Goal: Task Accomplishment & Management: Contribute content

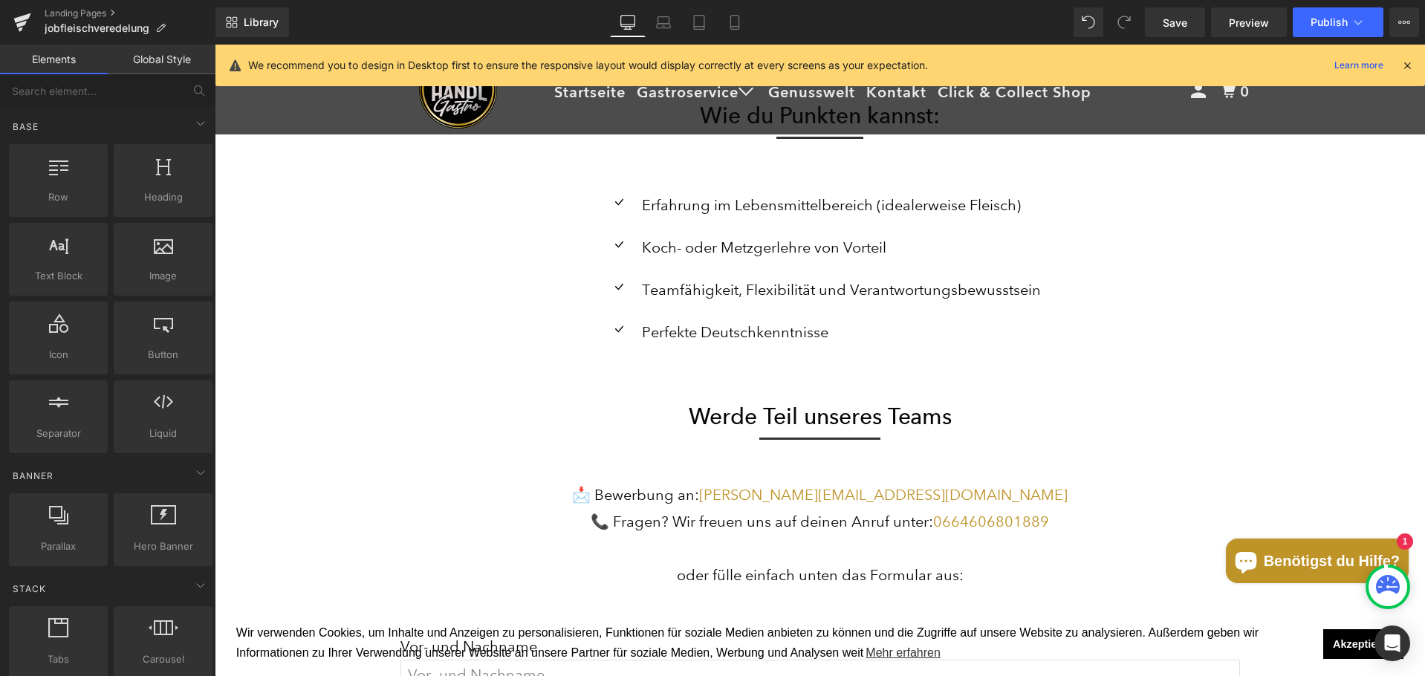
scroll to position [2748, 0]
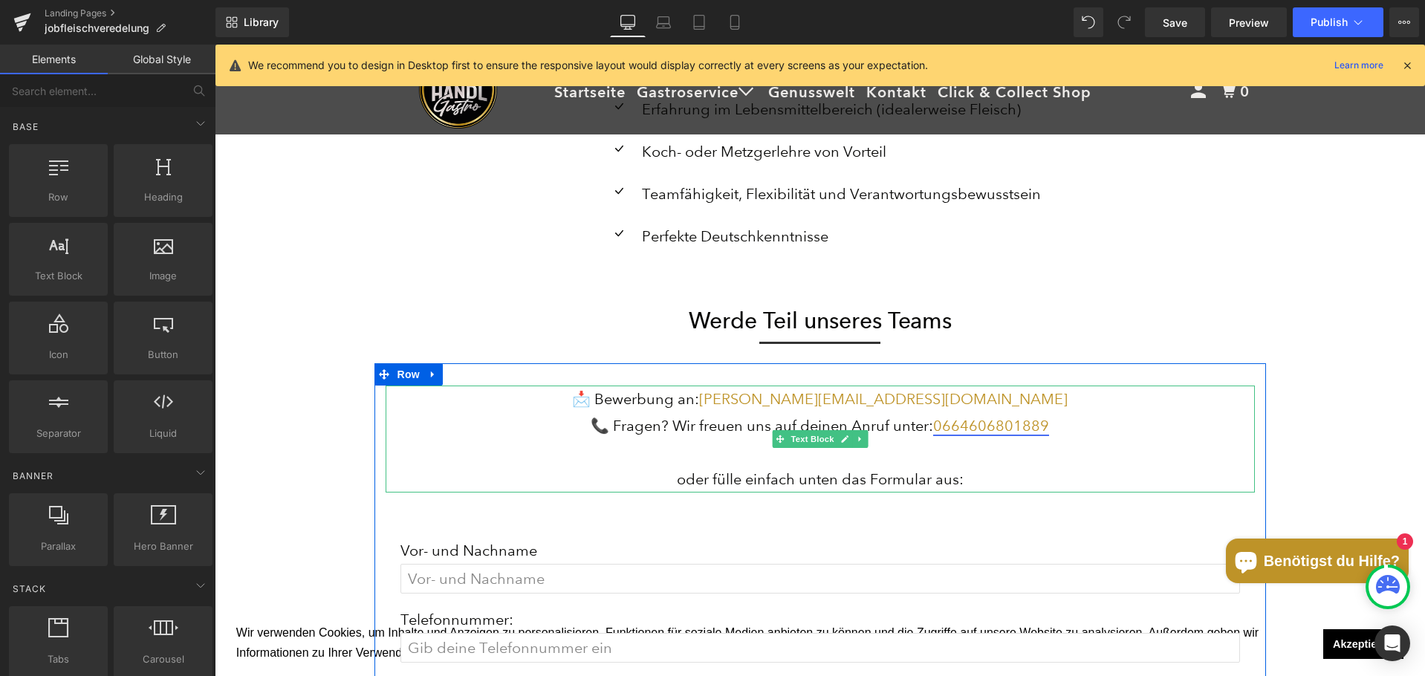
click at [993, 430] on link "0664606801889" at bounding box center [991, 426] width 116 height 18
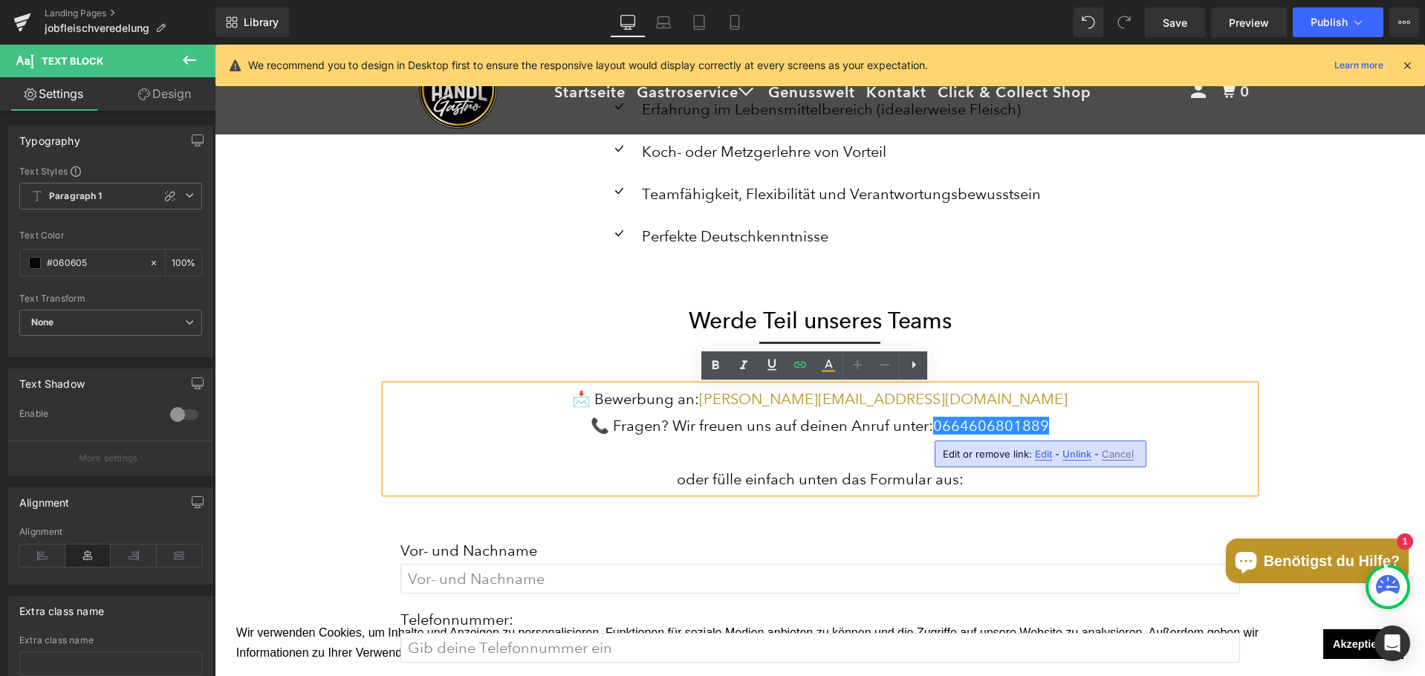
click at [1044, 458] on span "Edit" at bounding box center [1043, 454] width 17 height 13
click at [1044, 458] on input "tel:[PHONE_NUMBER]" at bounding box center [1027, 458] width 229 height 37
type input "tel:[PHONE_NUMBER]"
click at [1151, 460] on icon "button" at bounding box center [1157, 459] width 18 height 18
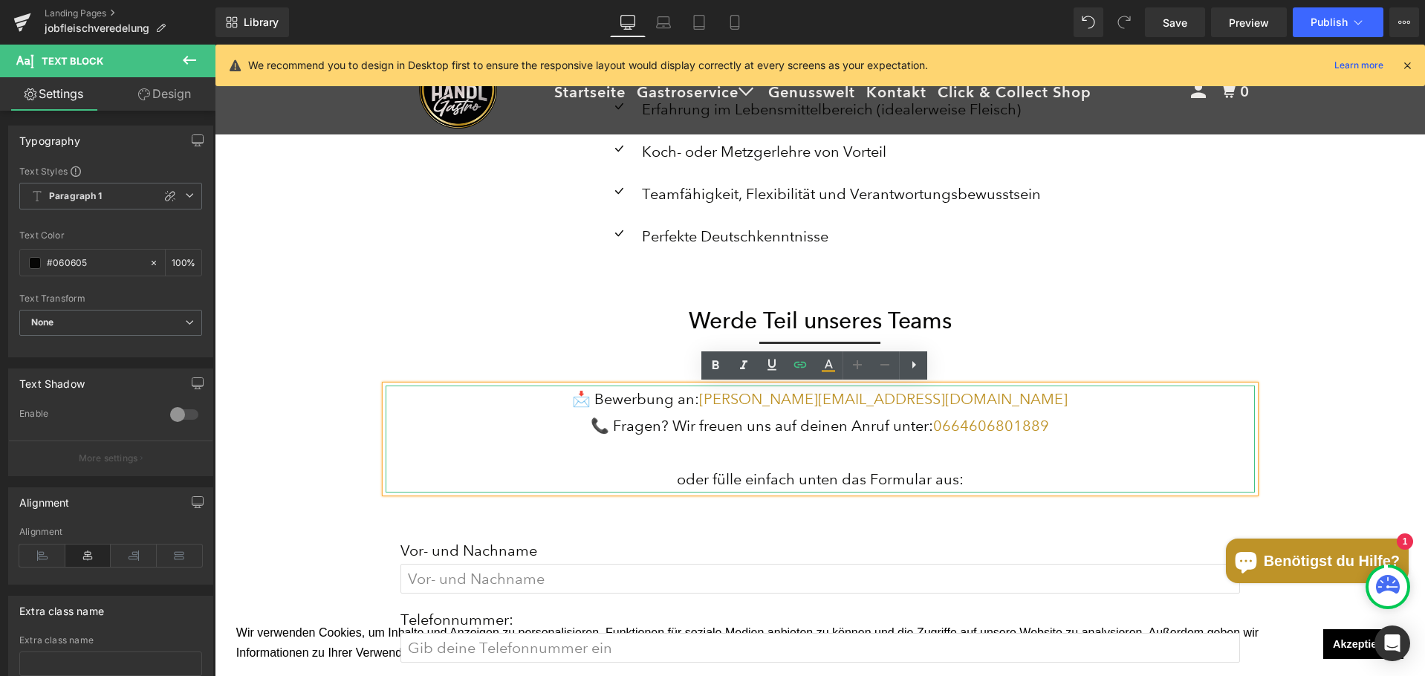
click at [1063, 423] on p "📞 Fragen? Wir freuen uns auf deinen Anruf unter: [PHONE_NUMBER]" at bounding box center [819, 425] width 869 height 27
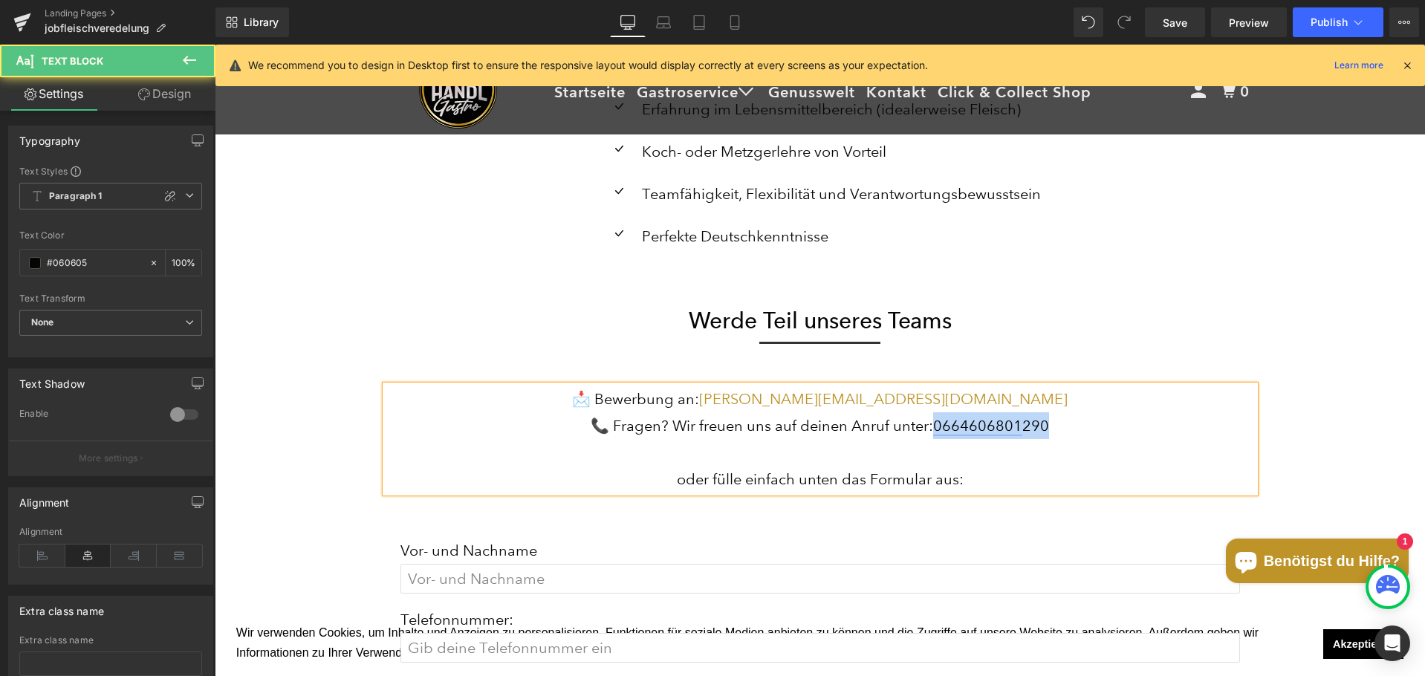
drag, startPoint x: 1044, startPoint y: 425, endPoint x: 934, endPoint y: 426, distance: 110.7
click at [934, 426] on p "📞 Fragen? Wir freuen uns auf deinen Anruf unter: 0664606801 290" at bounding box center [819, 425] width 869 height 27
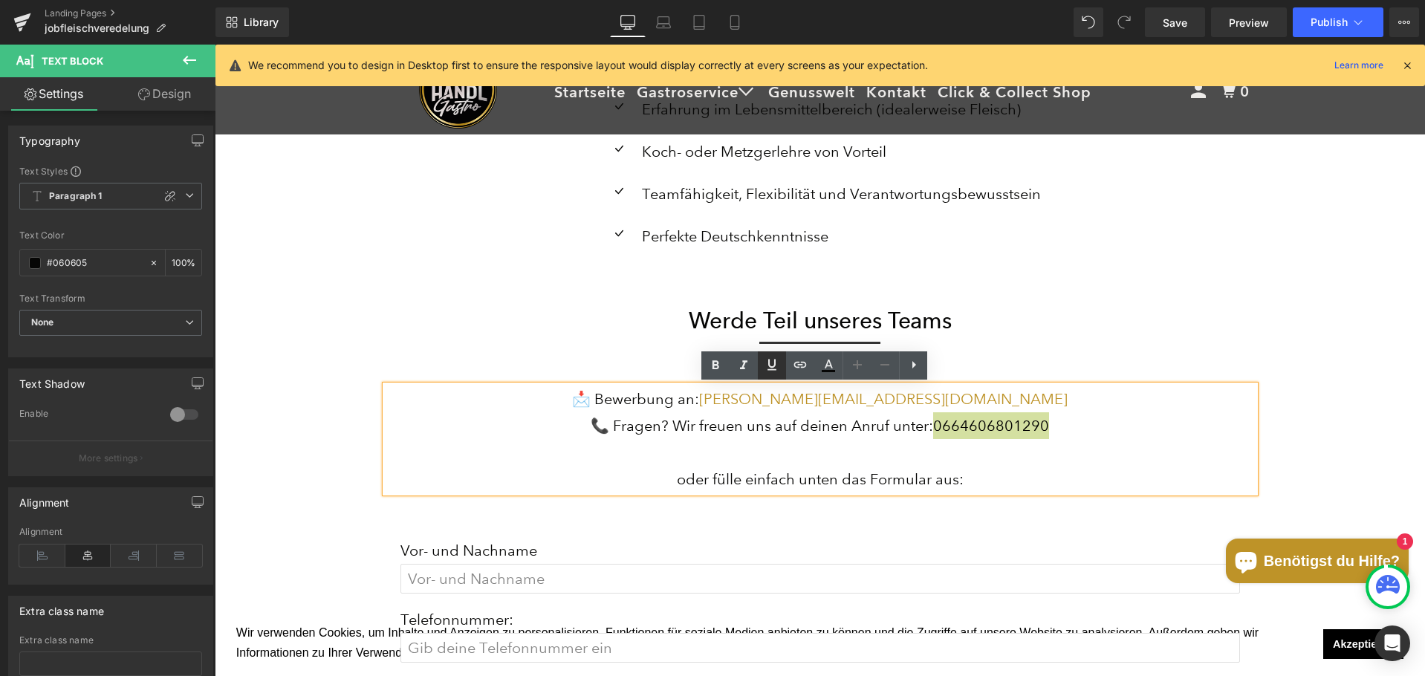
click at [783, 369] on link at bounding box center [772, 365] width 28 height 28
click at [769, 364] on icon at bounding box center [771, 364] width 9 height 11
click at [784, 365] on link at bounding box center [772, 365] width 28 height 28
click at [768, 365] on icon at bounding box center [772, 365] width 18 height 18
click at [797, 365] on icon at bounding box center [800, 365] width 18 height 18
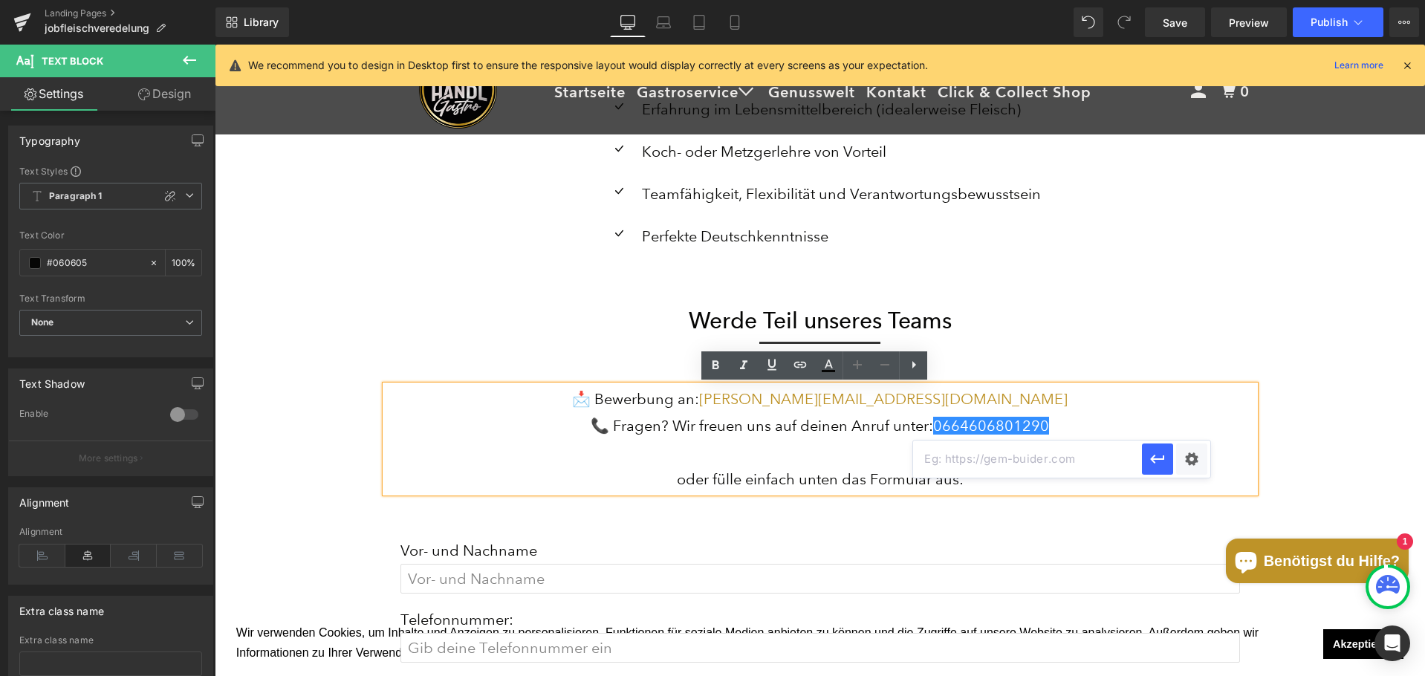
click at [1030, 463] on input "text" at bounding box center [1027, 458] width 229 height 37
type input "tel:[PHONE_NUMBER]"
click at [1158, 455] on icon "button" at bounding box center [1157, 459] width 18 height 18
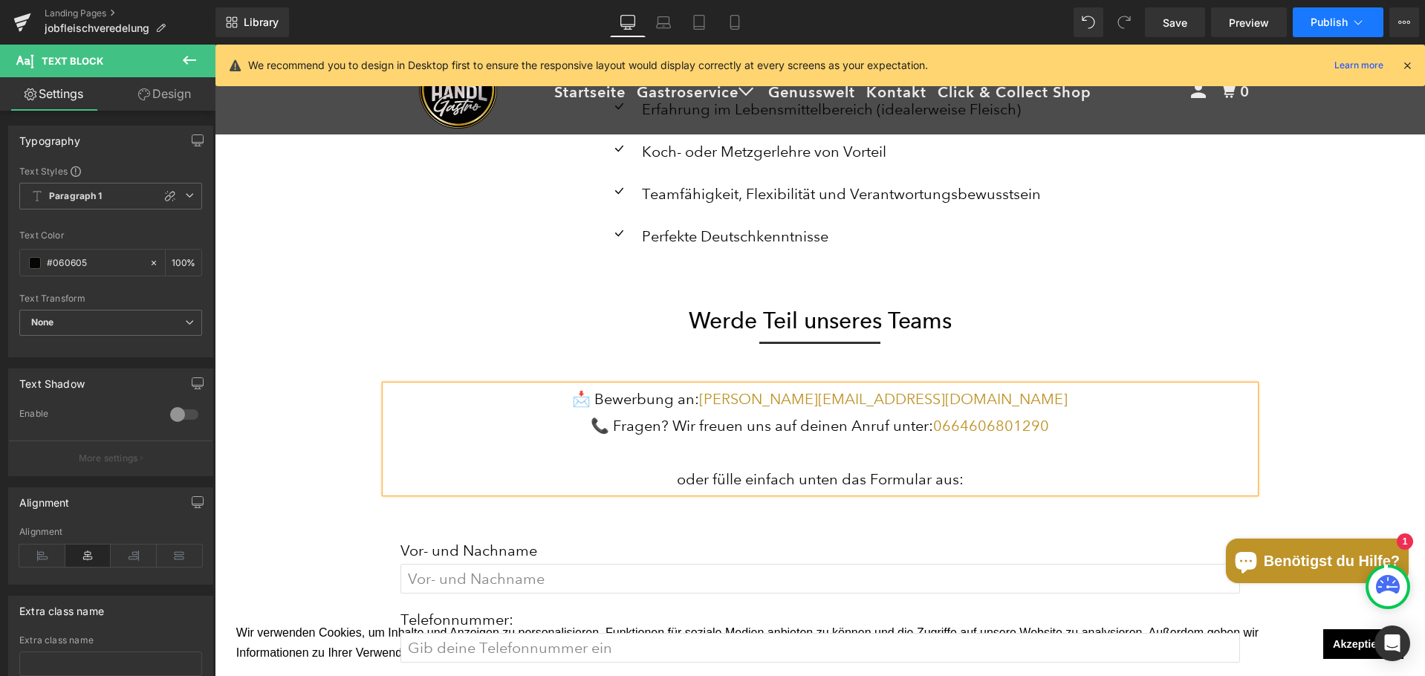
click at [1339, 20] on span "Publish" at bounding box center [1328, 22] width 37 height 12
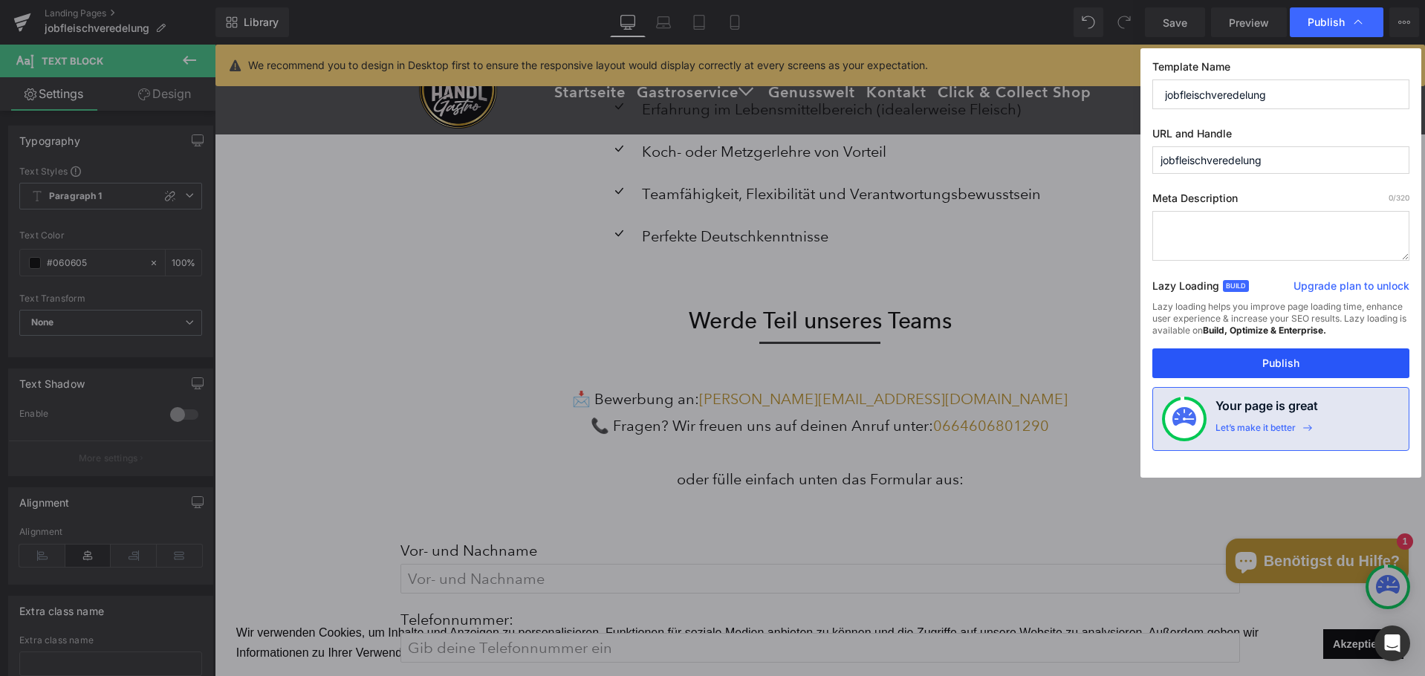
click at [1269, 357] on button "Publish" at bounding box center [1280, 363] width 257 height 30
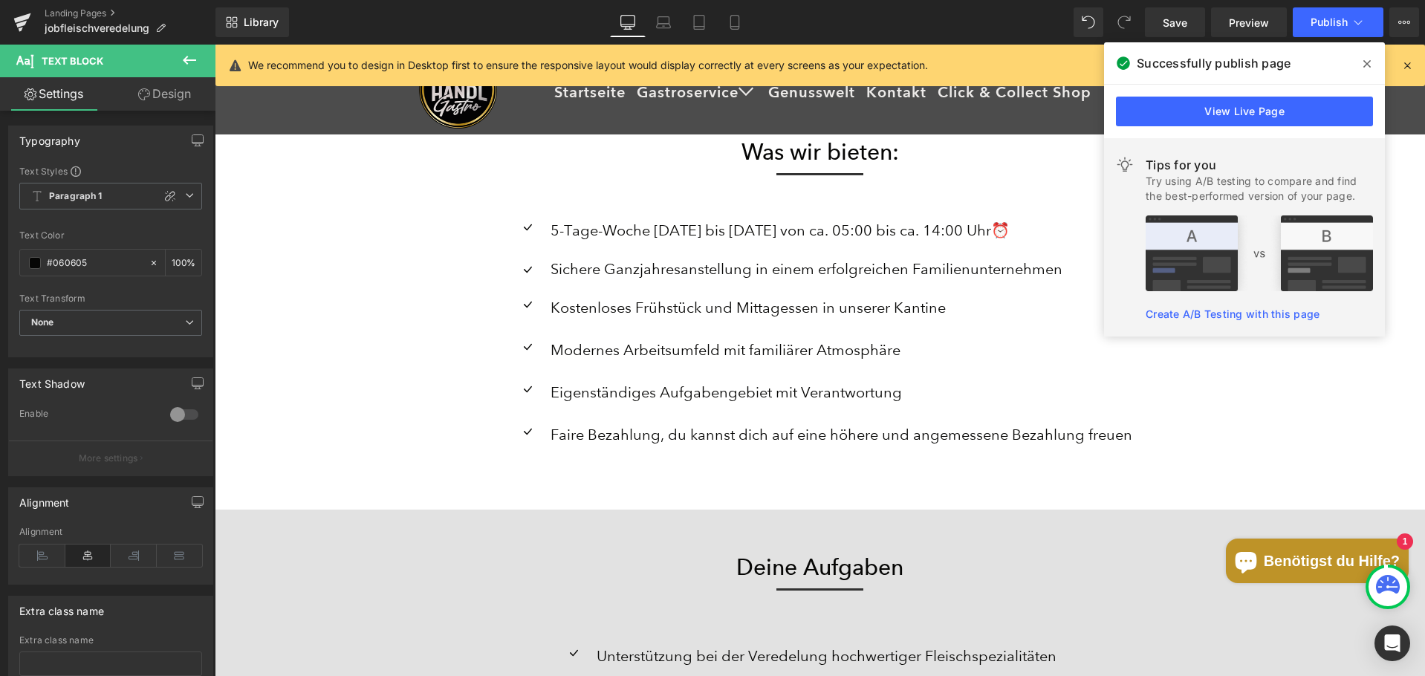
scroll to position [1782, 0]
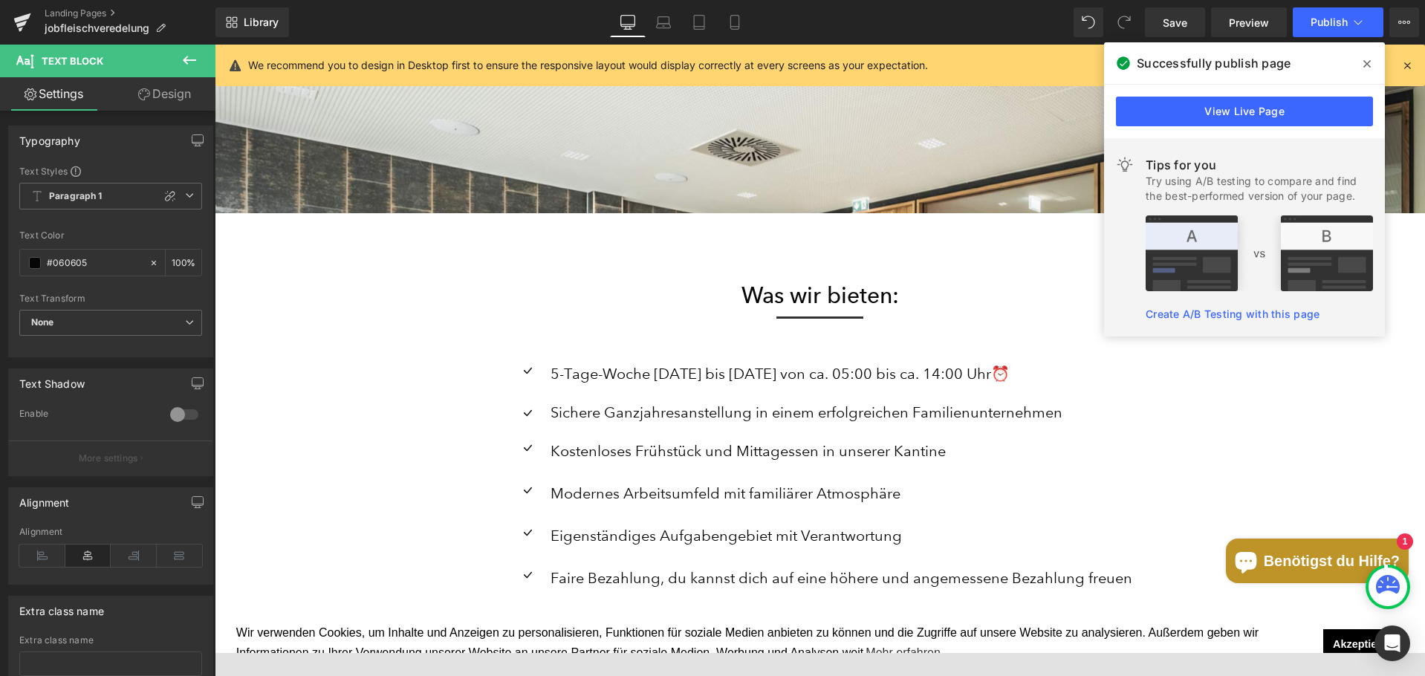
click at [647, 395] on ul "Icon 5-Tage-Woche [DATE] bis [DATE] von ca. 05:00 bis ca. 14:00 Uhr⏰ Text Block…" at bounding box center [820, 483] width 624 height 247
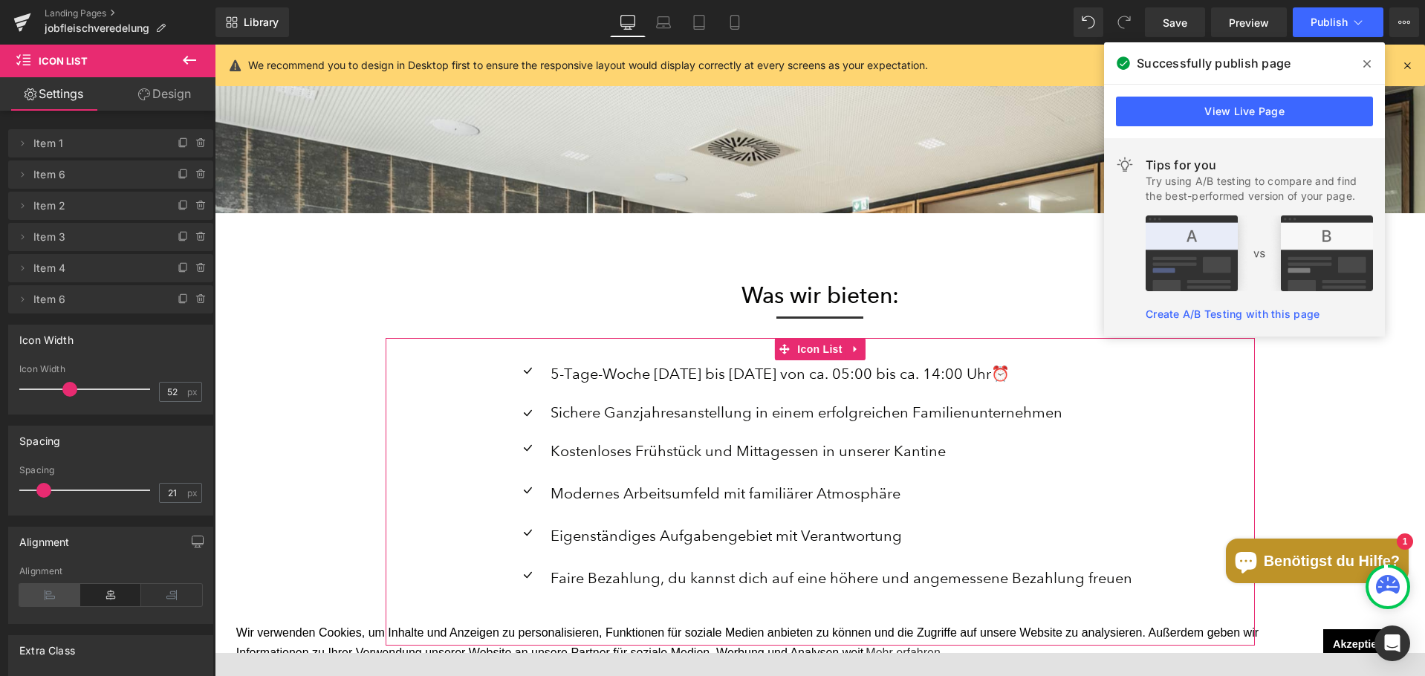
click at [43, 598] on icon at bounding box center [49, 595] width 61 height 22
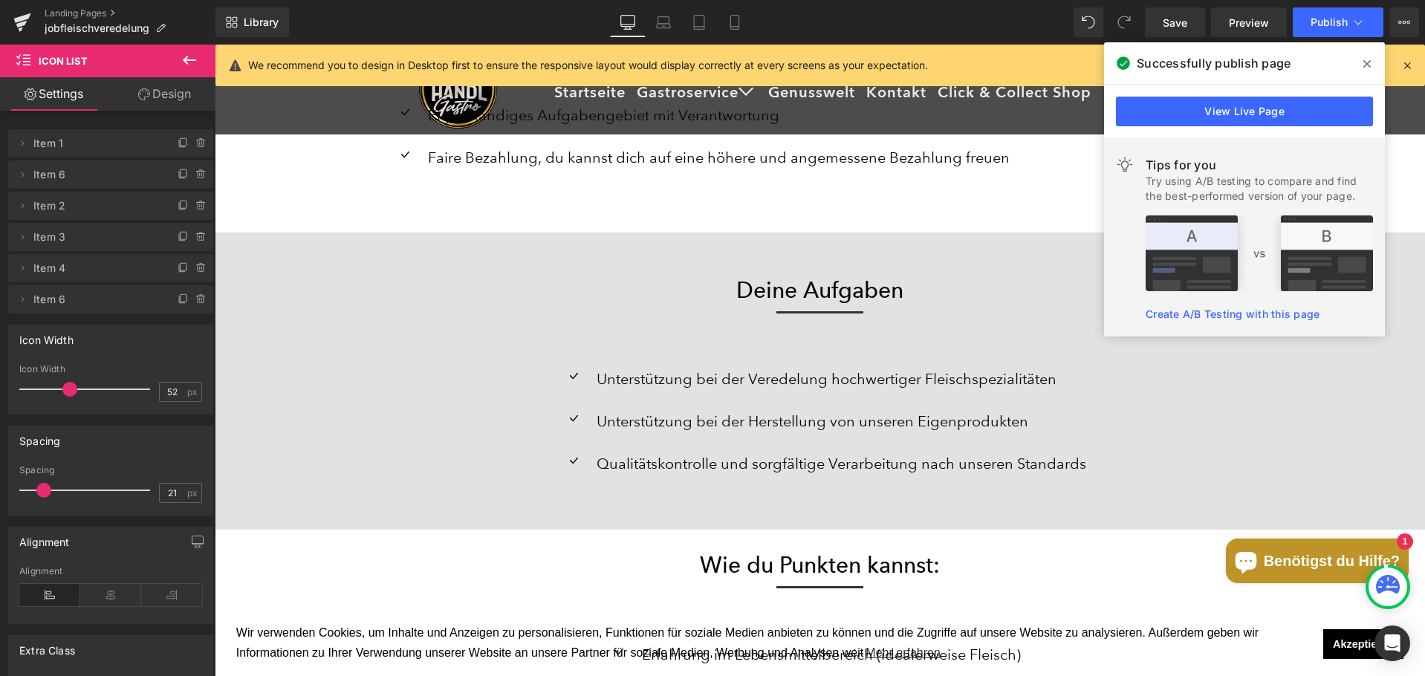
scroll to position [2228, 0]
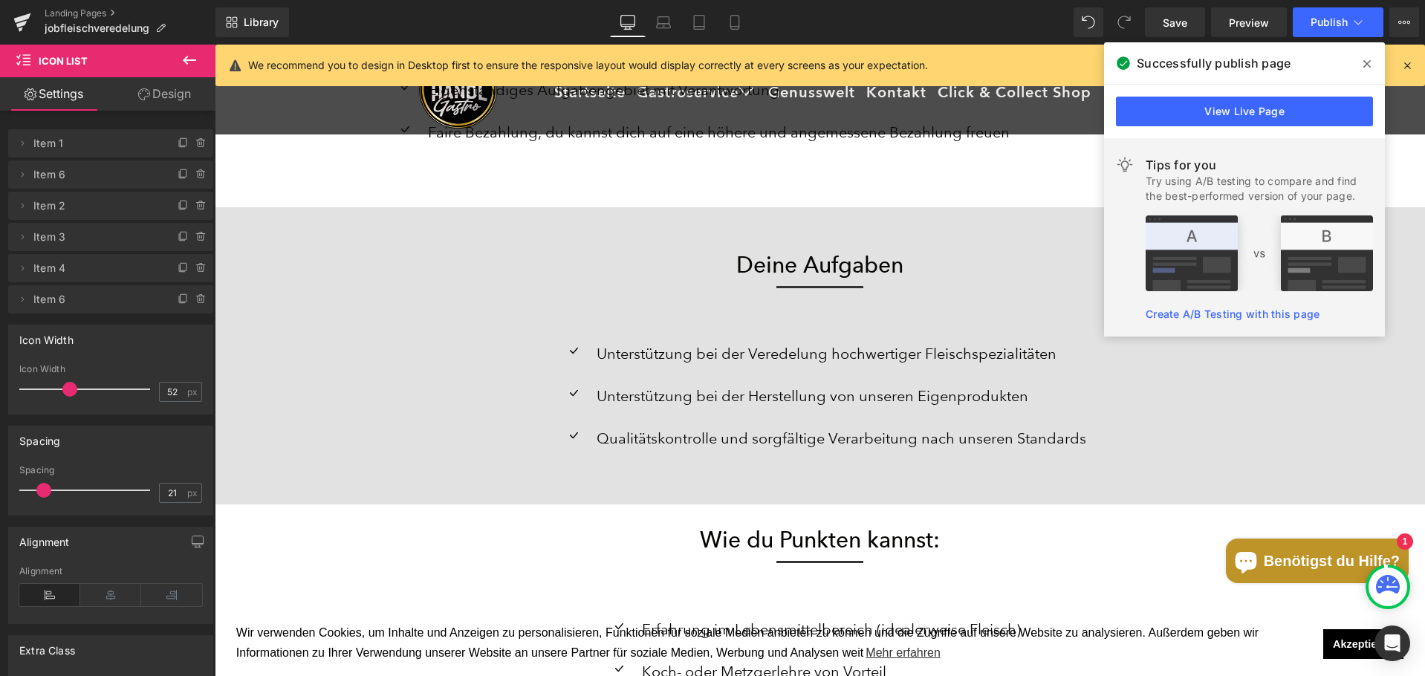
click at [665, 372] on ul "Icon Unterstützung bei der Veredelung hochwertiger Fleischspezialitäten Text Bl…" at bounding box center [820, 403] width 532 height 127
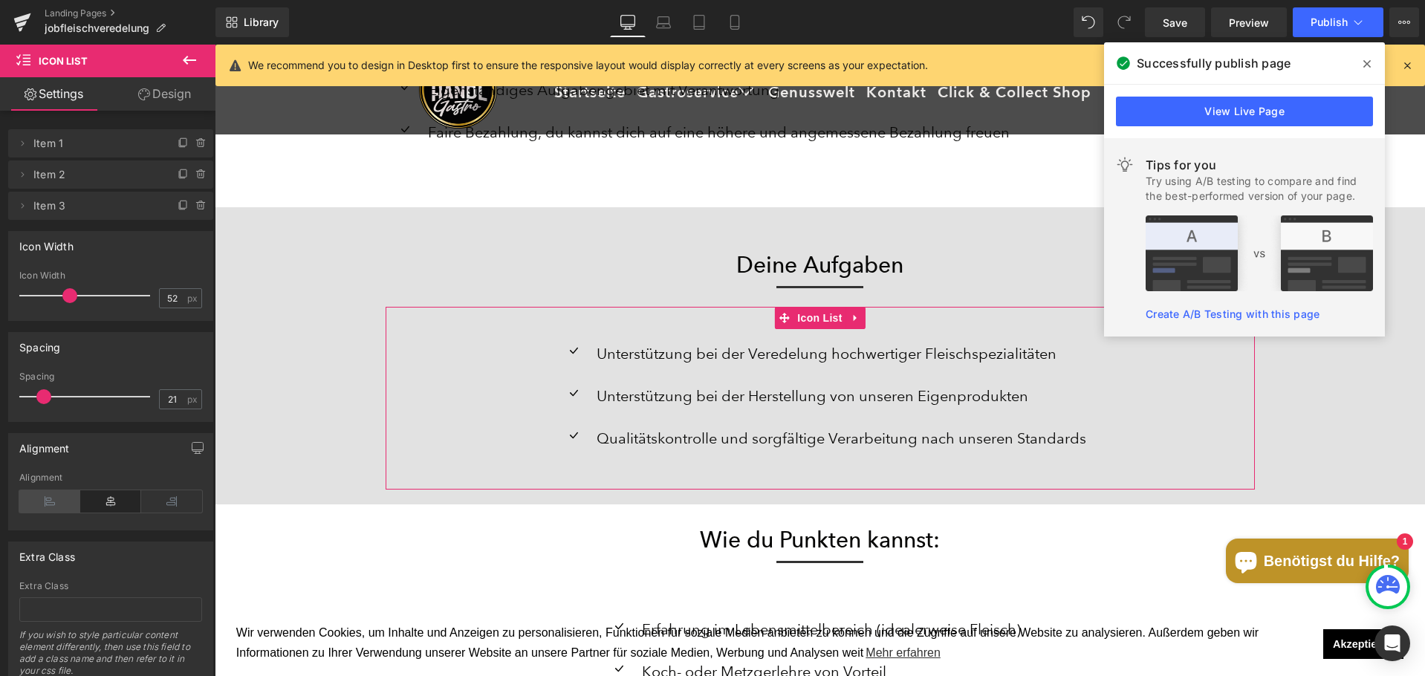
click at [69, 493] on icon at bounding box center [49, 501] width 61 height 22
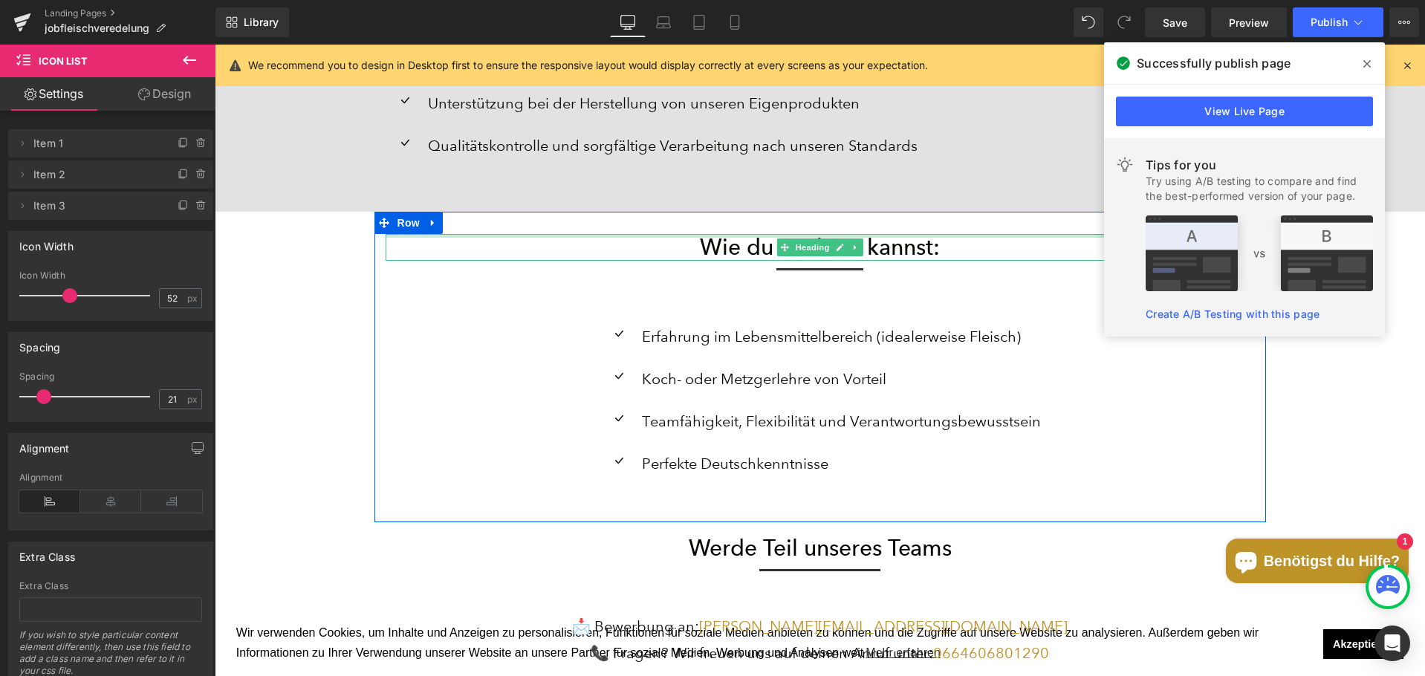
scroll to position [2525, 0]
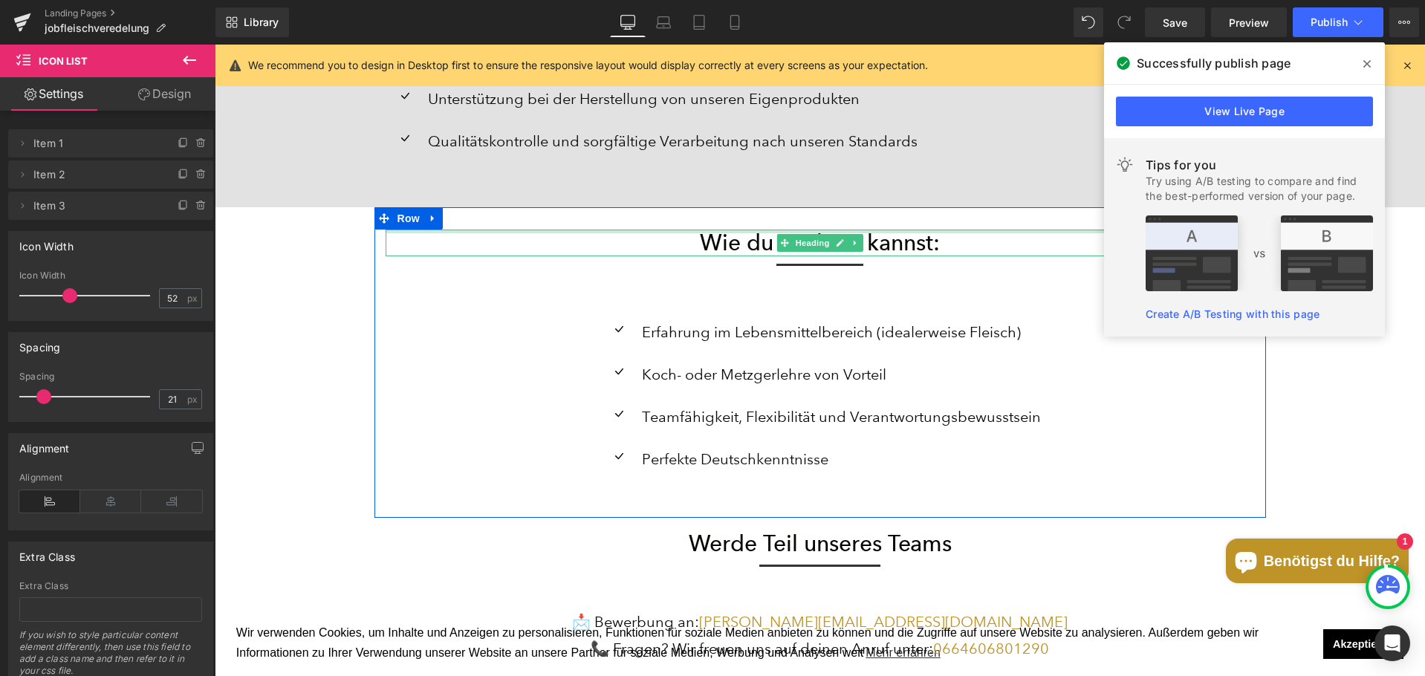
click at [700, 406] on div "Teamfähigkeit, Flexibilität und Verantwortungsbewusstsein Text Block" at bounding box center [839, 416] width 403 height 27
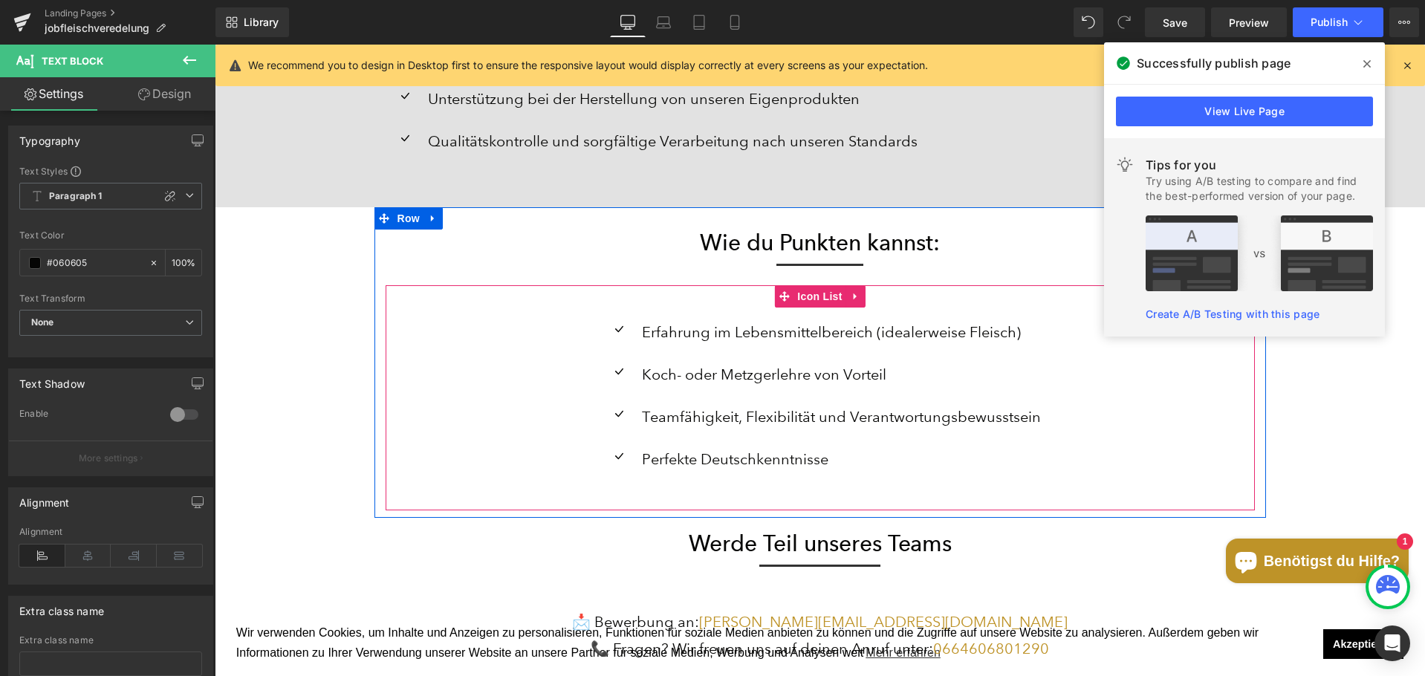
click at [579, 371] on div "Icon Erfahrung im Lebensmittelbereich (idealerweise Fleisch) Text Block Icon Ko…" at bounding box center [819, 403] width 869 height 169
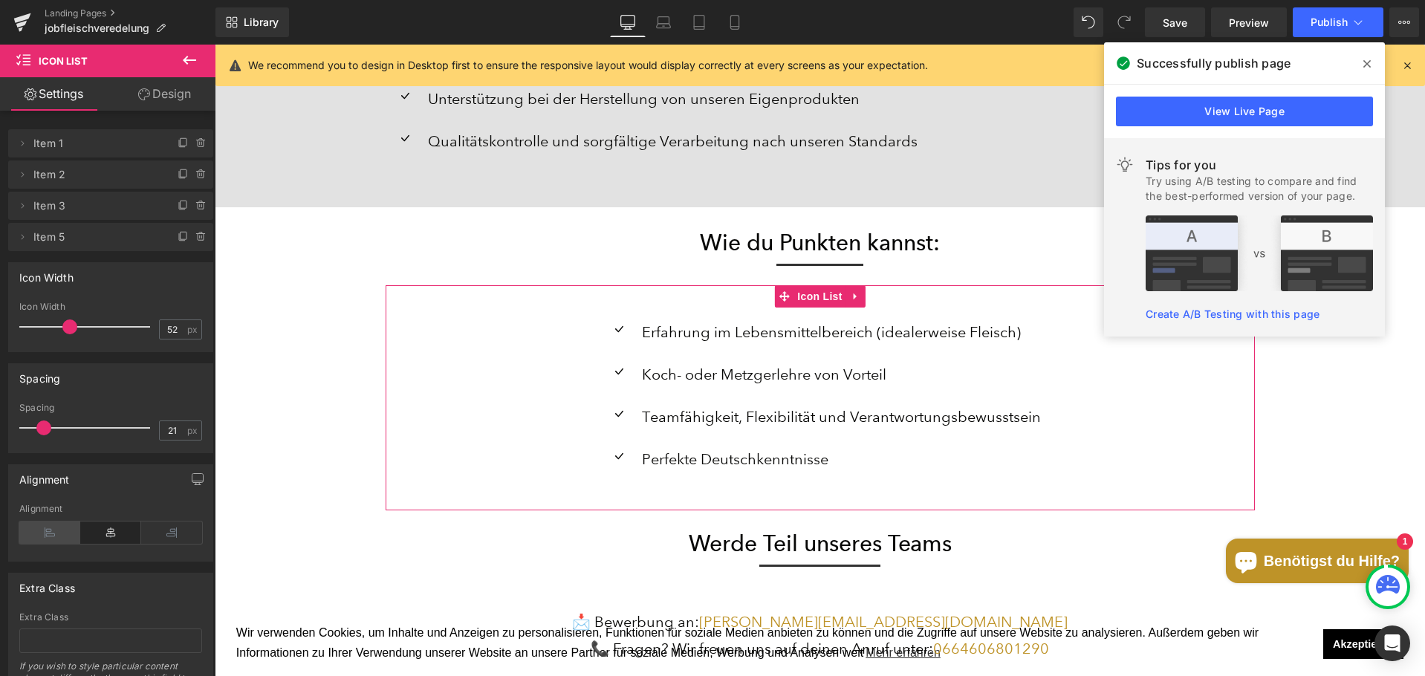
click at [60, 529] on icon at bounding box center [49, 532] width 61 height 22
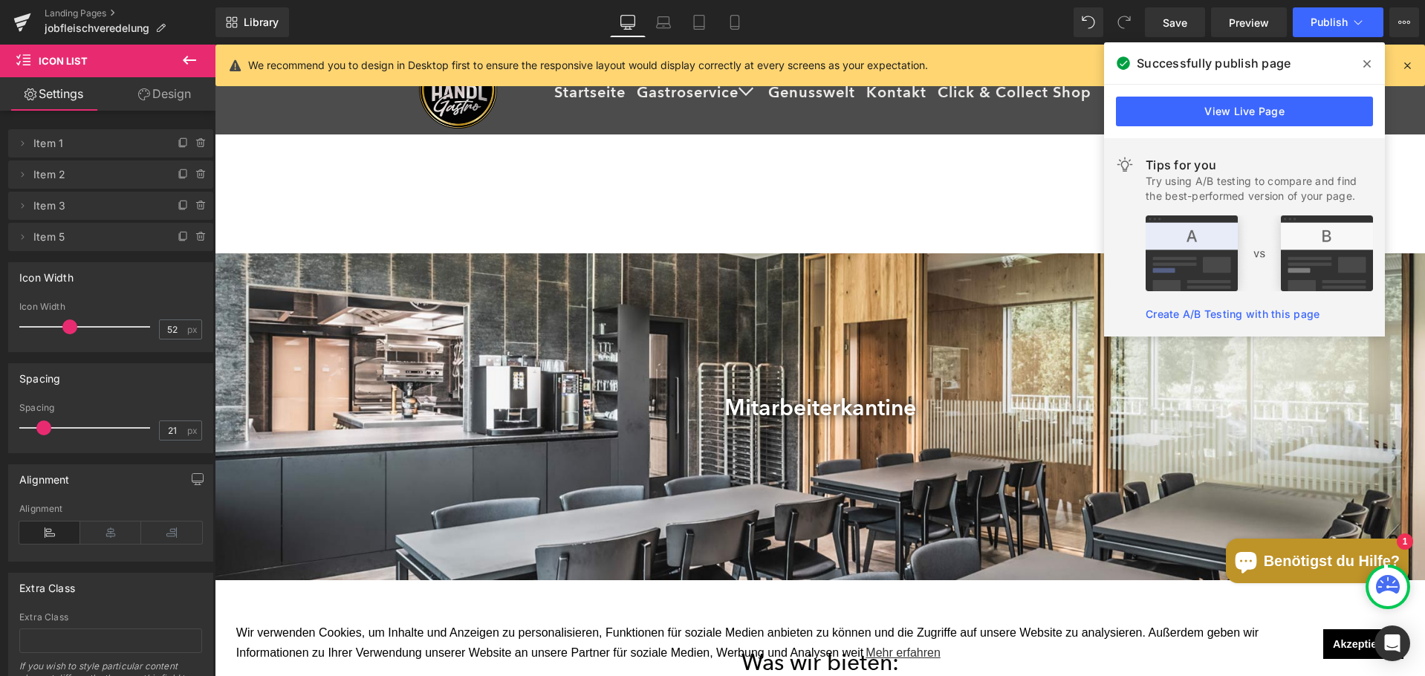
scroll to position [1411, 0]
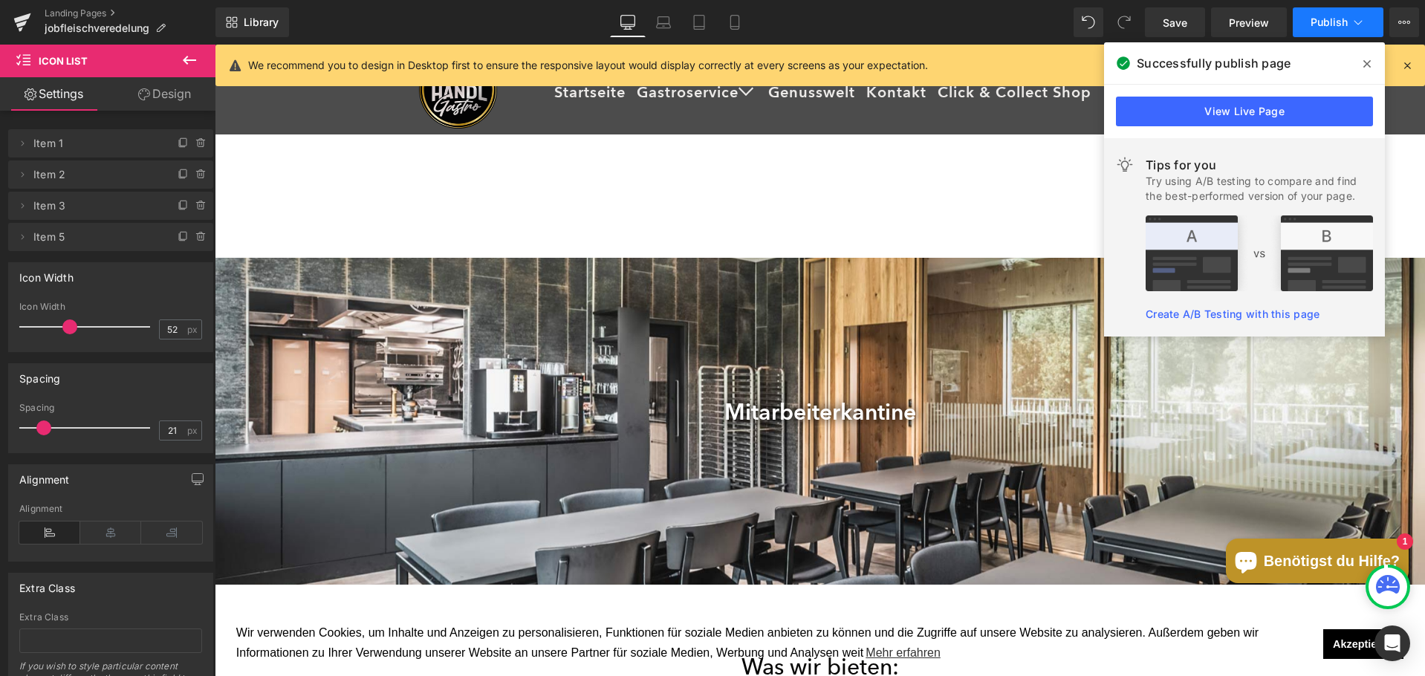
click at [1324, 36] on button "Publish" at bounding box center [1337, 22] width 91 height 30
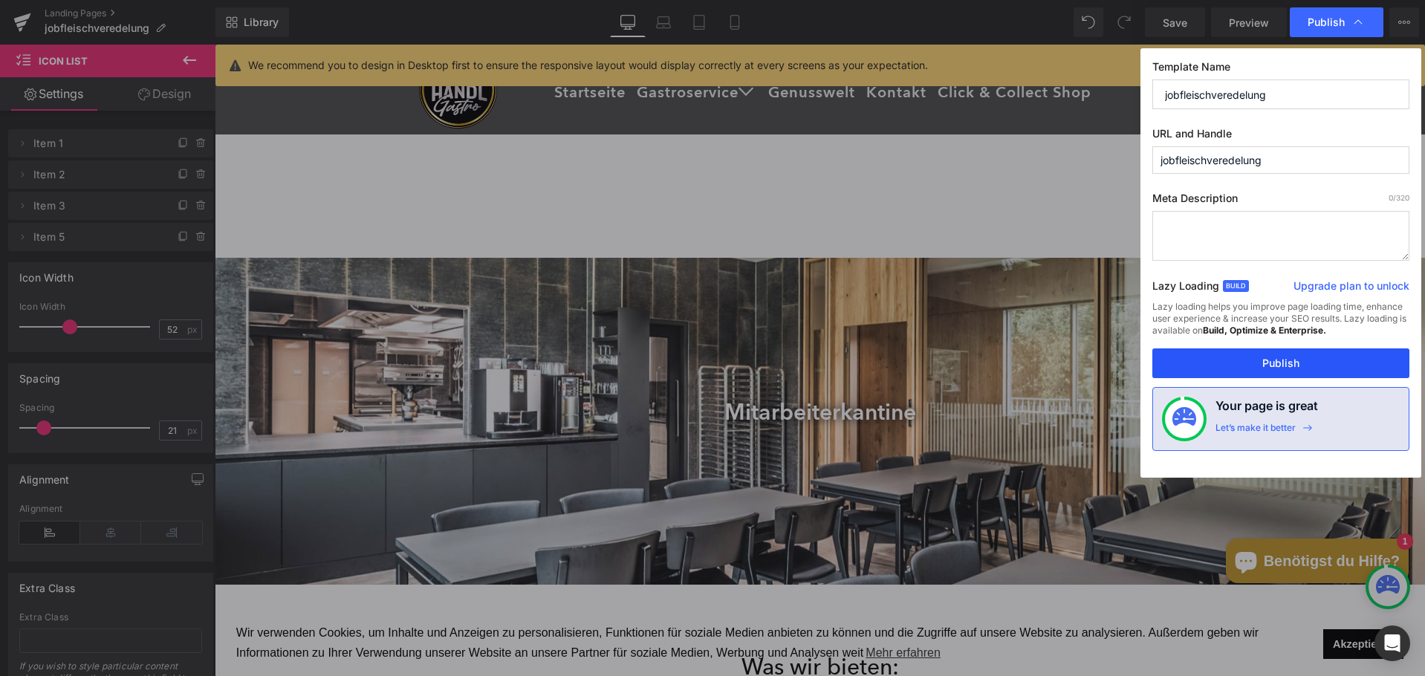
drag, startPoint x: 1244, startPoint y: 354, endPoint x: 1029, endPoint y: 310, distance: 219.2
click at [1244, 354] on button "Publish" at bounding box center [1280, 363] width 257 height 30
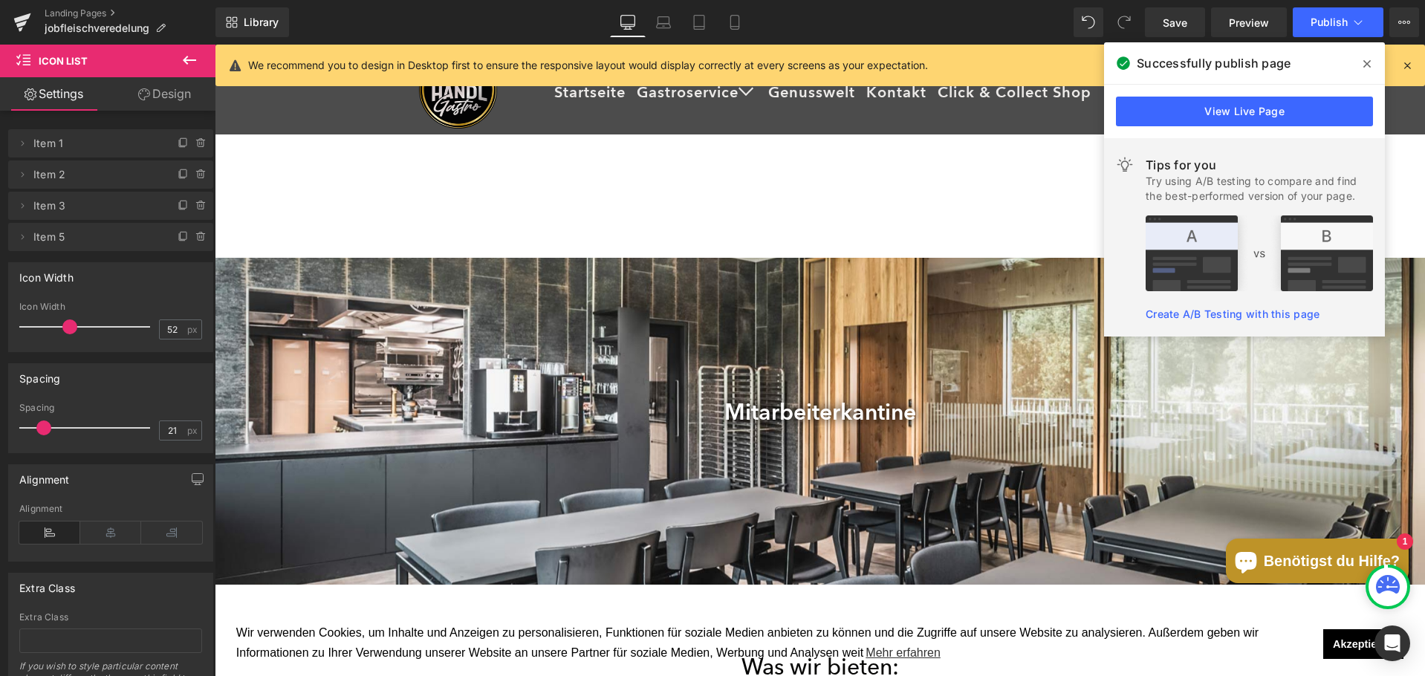
drag, startPoint x: 1360, startPoint y: 56, endPoint x: 1355, endPoint y: 34, distance: 22.9
click at [1360, 62] on span at bounding box center [1367, 64] width 24 height 24
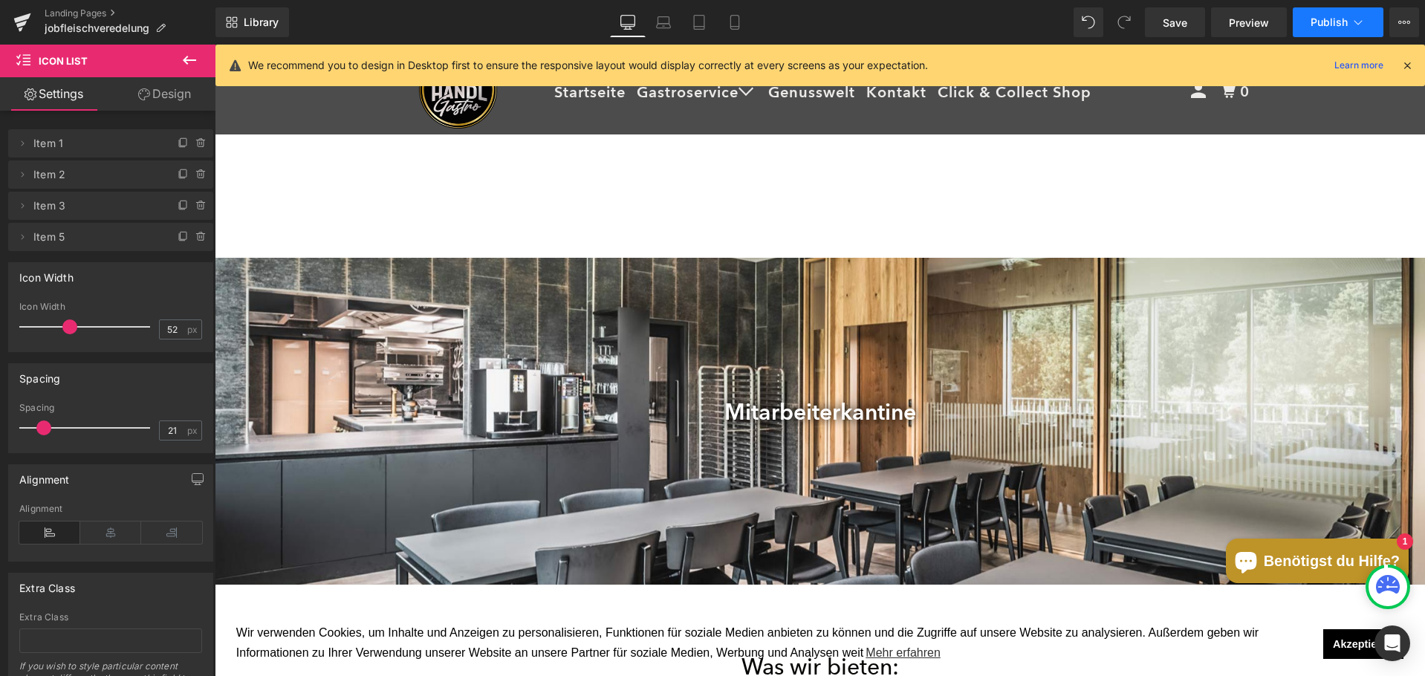
click at [1351, 15] on icon at bounding box center [1357, 22] width 15 height 15
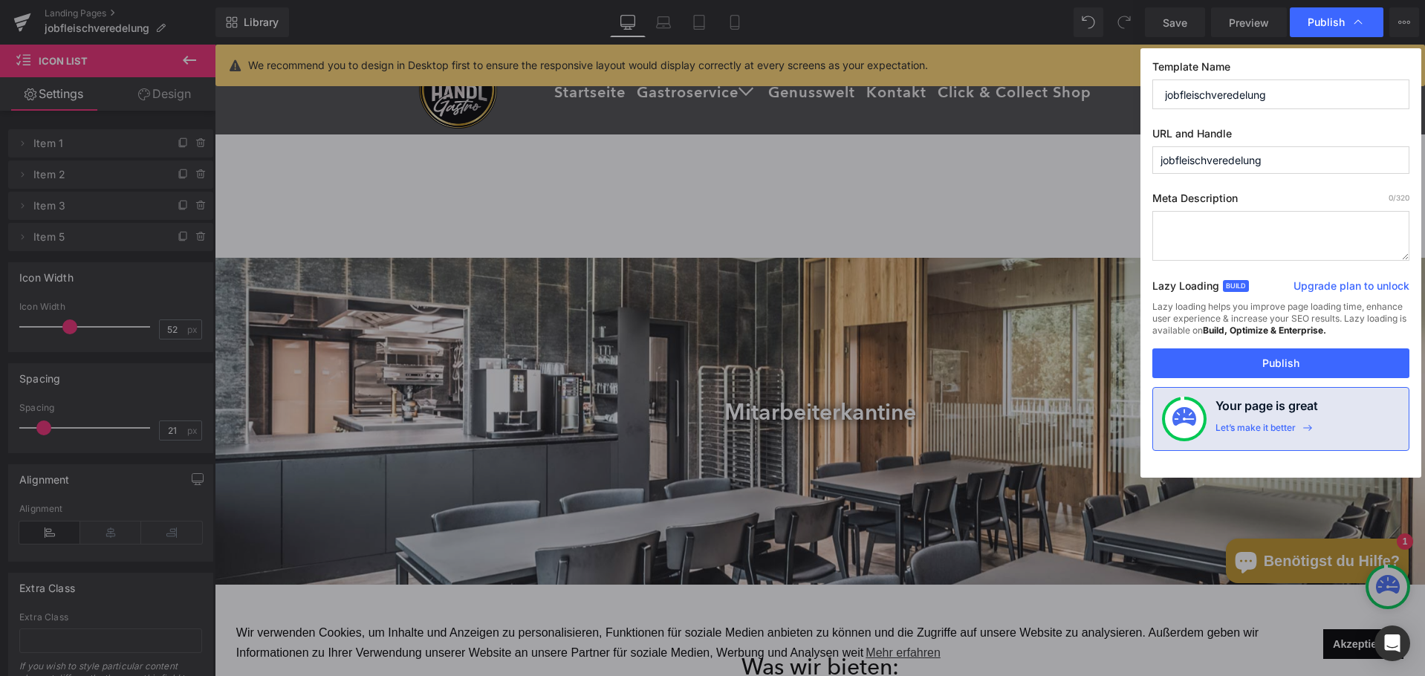
click at [1230, 233] on textarea at bounding box center [1280, 236] width 257 height 50
paste textarea "Bewirb dich jetzt bei Handl [MEDICAL_DATA] in Pians ([GEOGRAPHIC_DATA]). Werde …"
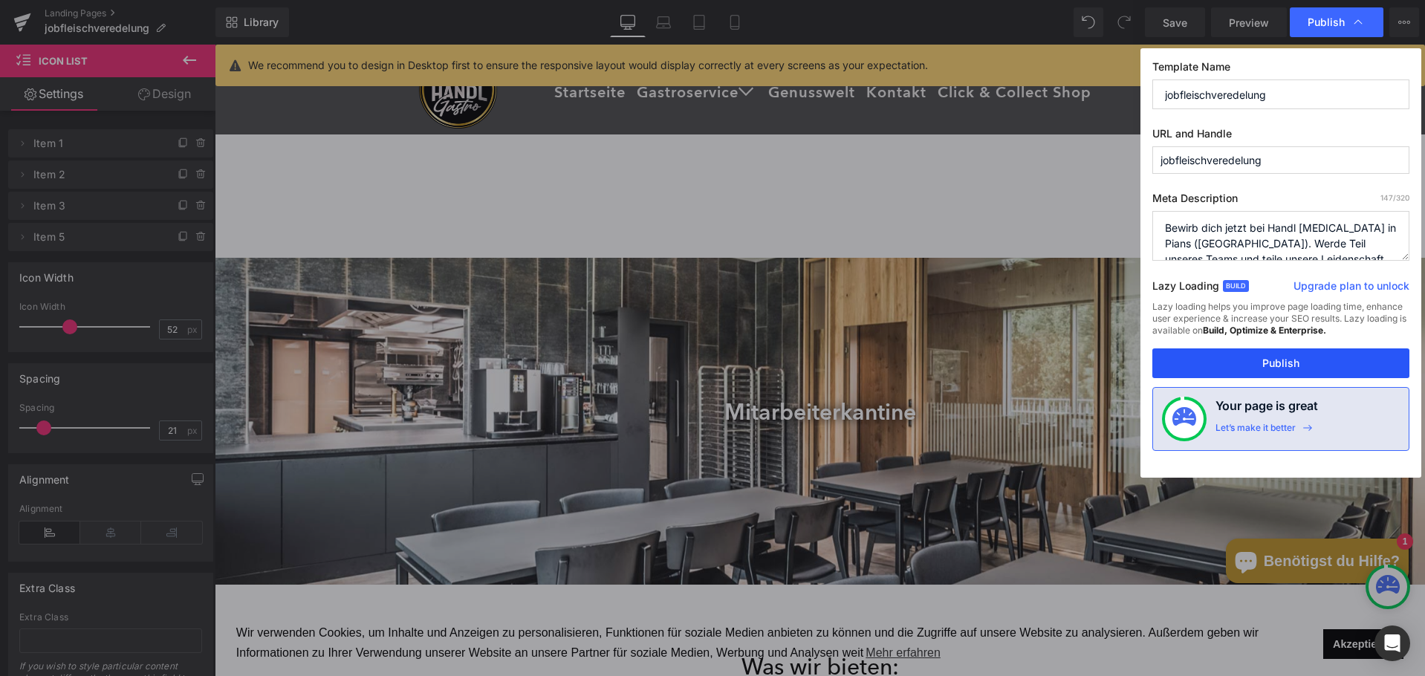
type textarea "Bewirb dich jetzt bei Handl [MEDICAL_DATA] in Pians ([GEOGRAPHIC_DATA]). Werde …"
click at [1279, 354] on button "Publish" at bounding box center [1280, 363] width 257 height 30
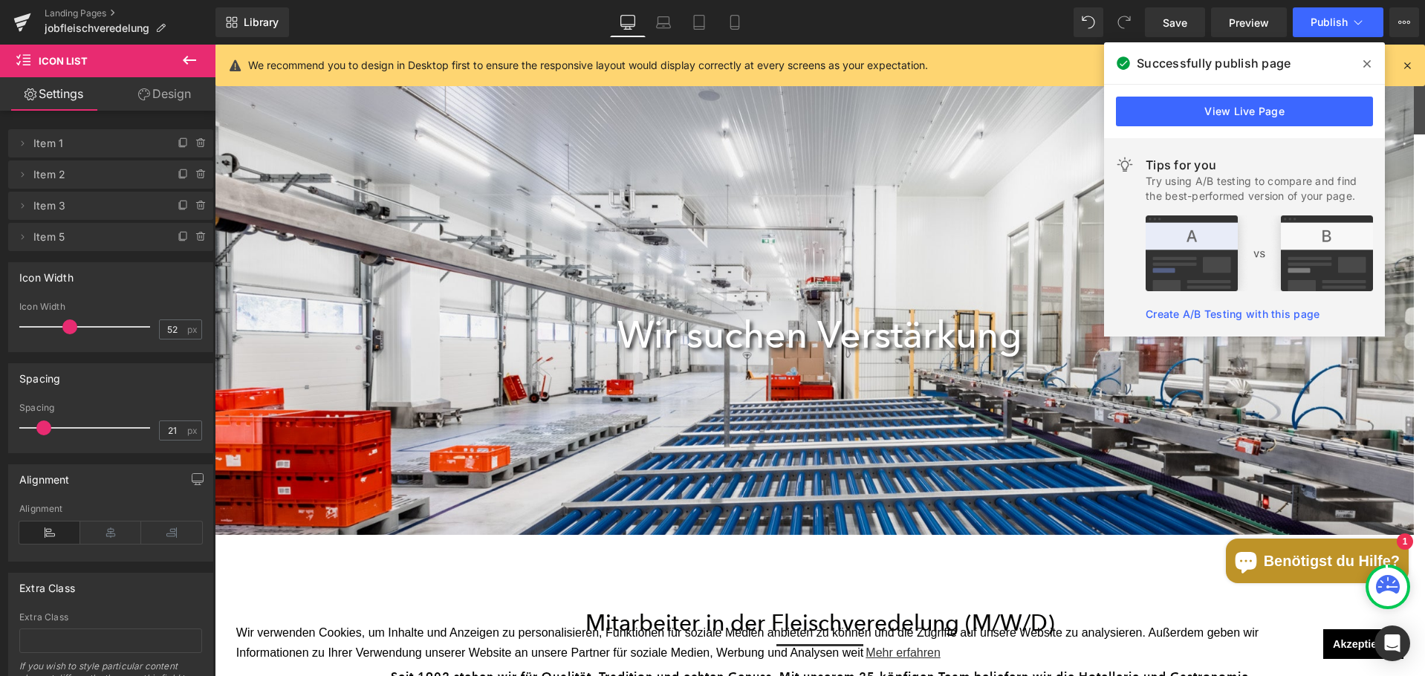
click at [1363, 65] on icon at bounding box center [1366, 64] width 7 height 12
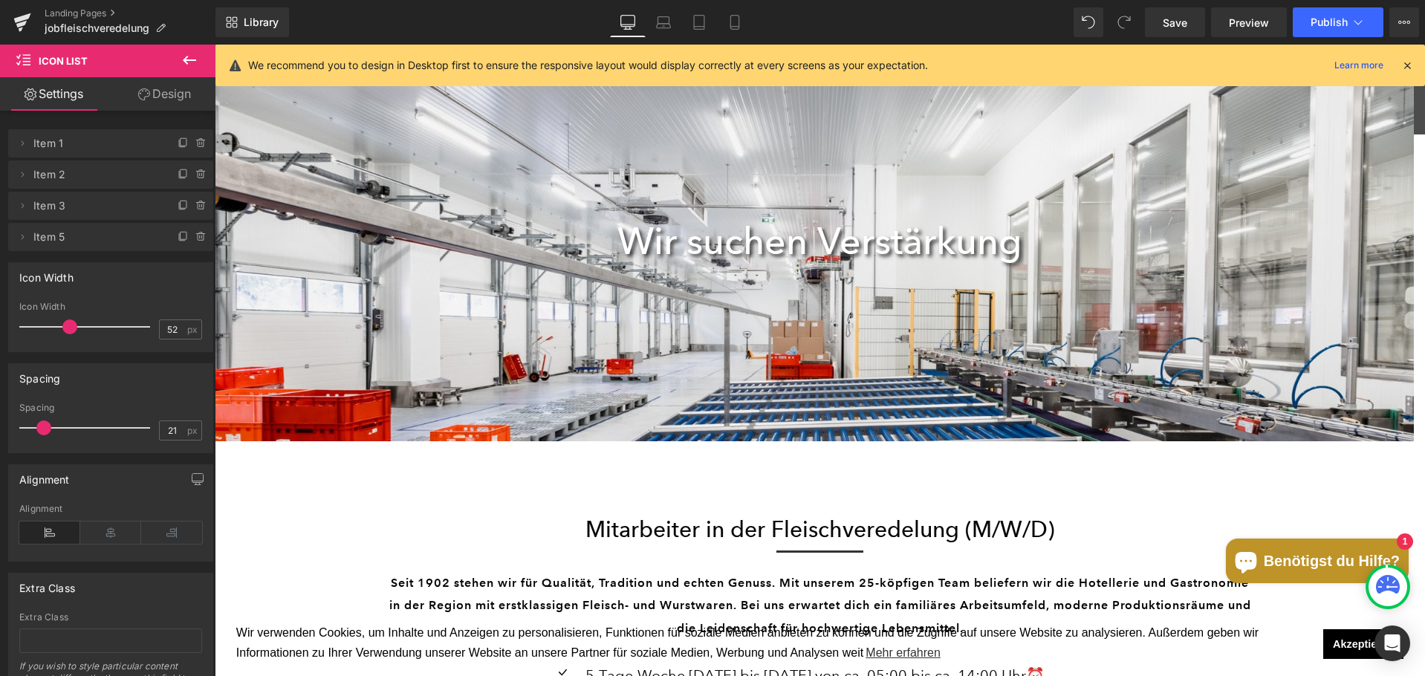
scroll to position [371, 0]
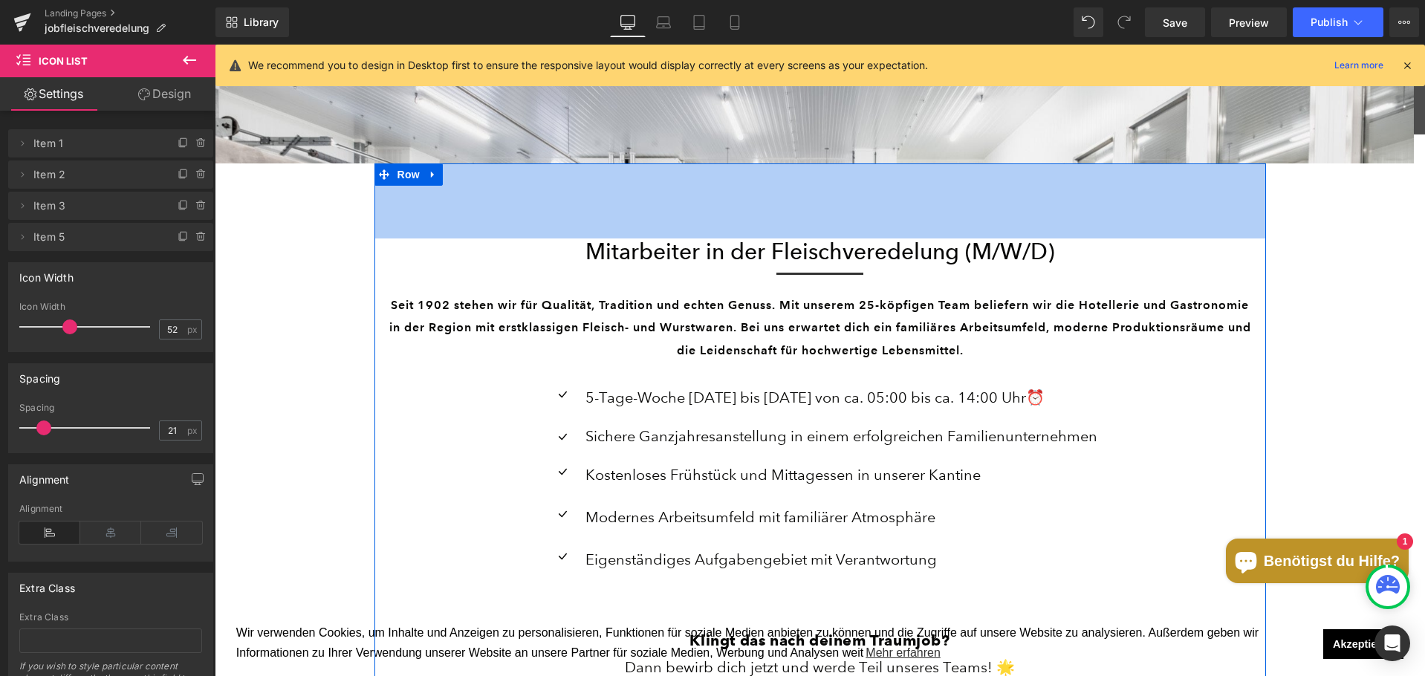
click at [513, 210] on div "101px" at bounding box center [819, 200] width 891 height 75
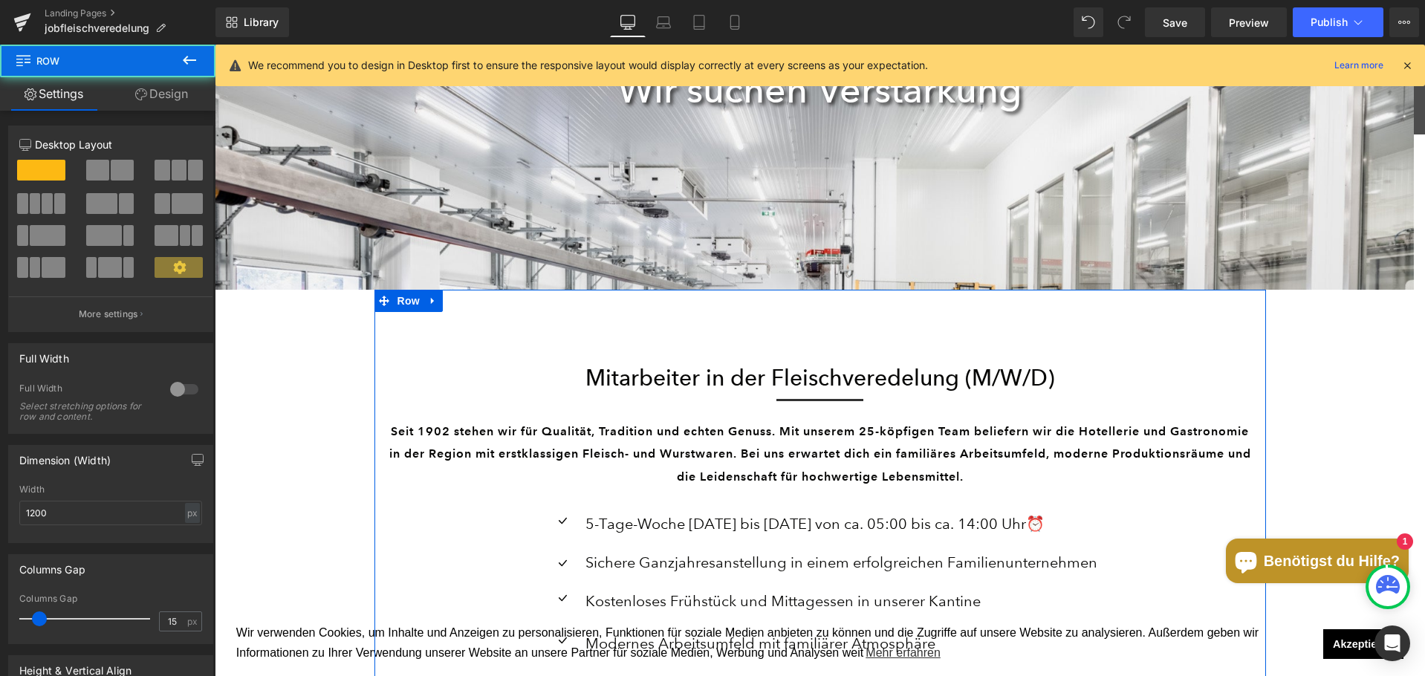
scroll to position [0, 0]
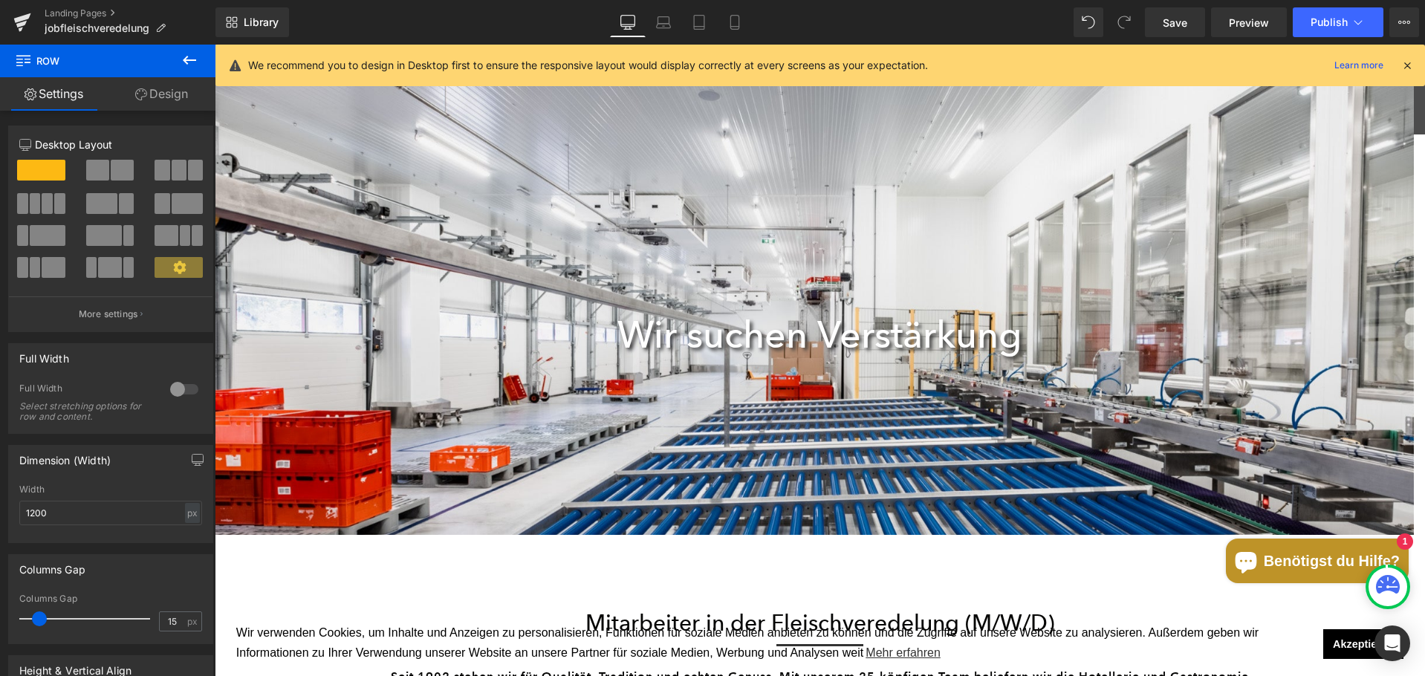
click at [476, 149] on div at bounding box center [814, 364] width 1199 height 639
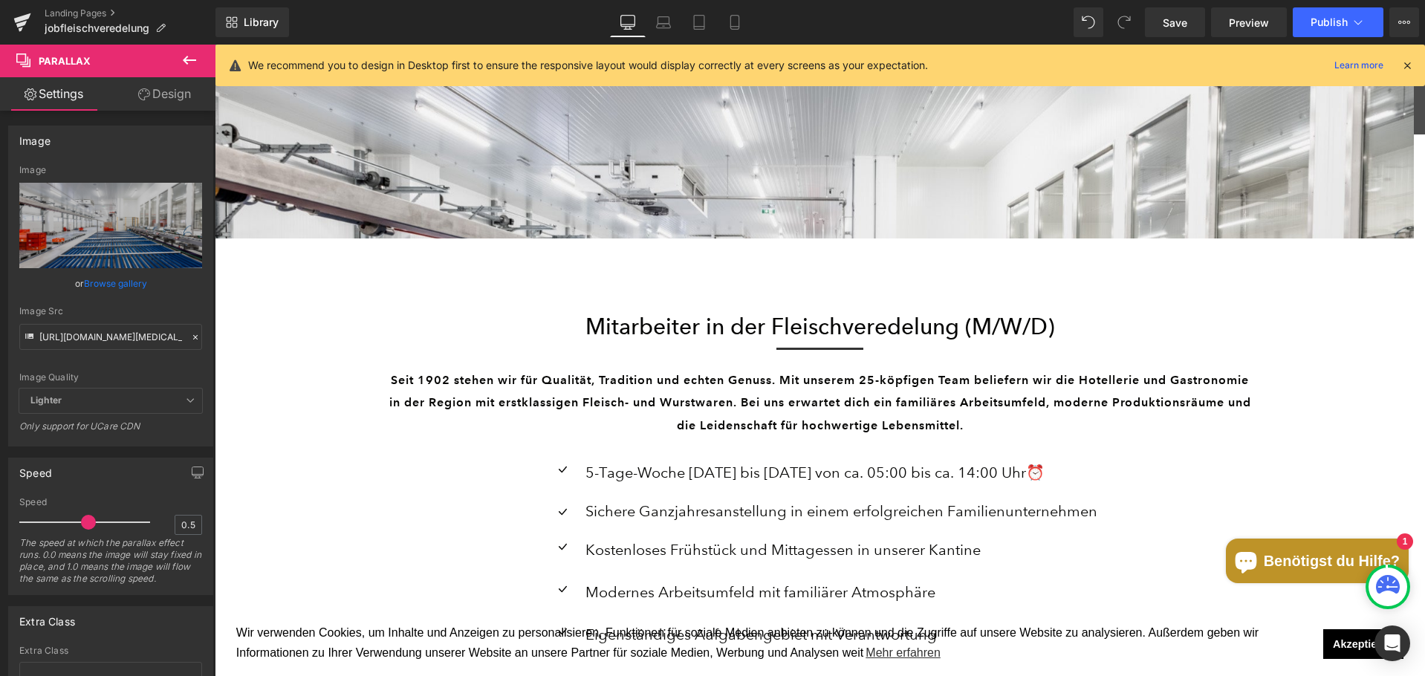
scroll to position [297, 0]
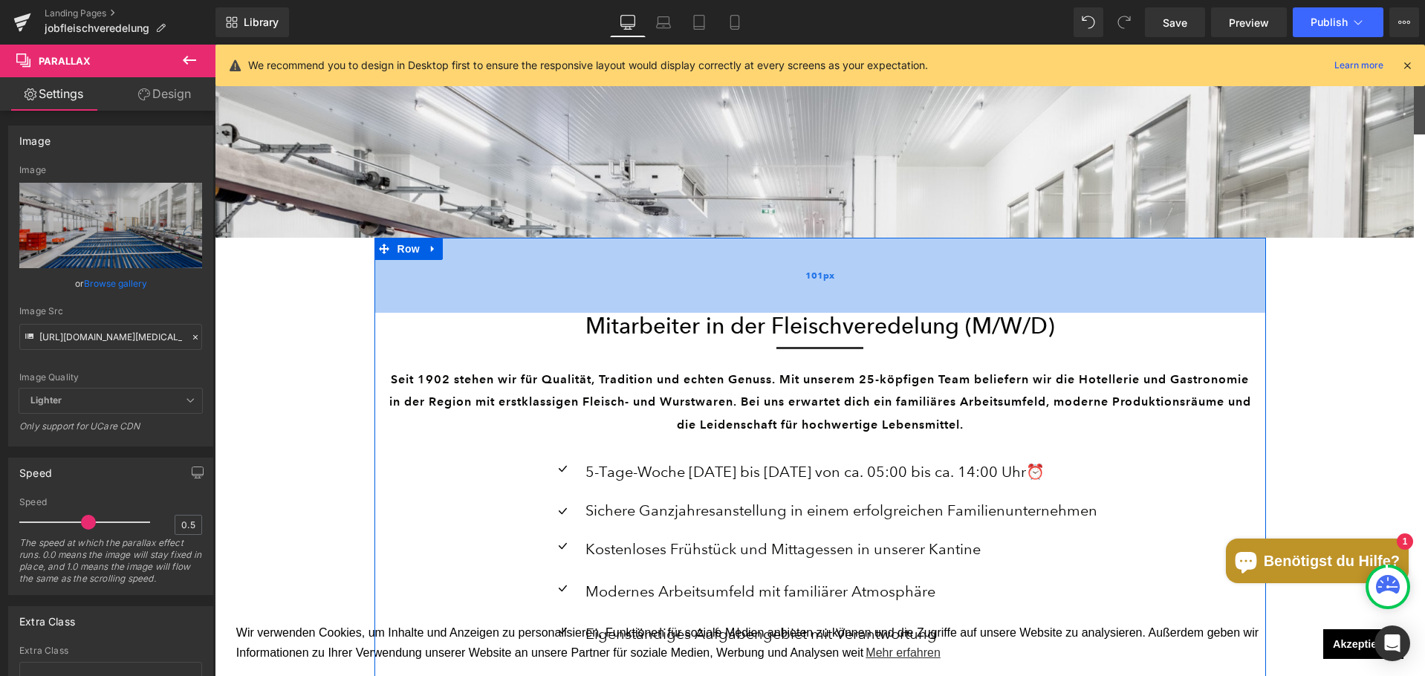
drag, startPoint x: 385, startPoint y: 299, endPoint x: 429, endPoint y: 356, distance: 71.0
click at [385, 299] on div "Mitarbeiter in der Fleischveredelung (M/W/D) Heading Separator Seit 1902 stehen…" at bounding box center [819, 571] width 891 height 666
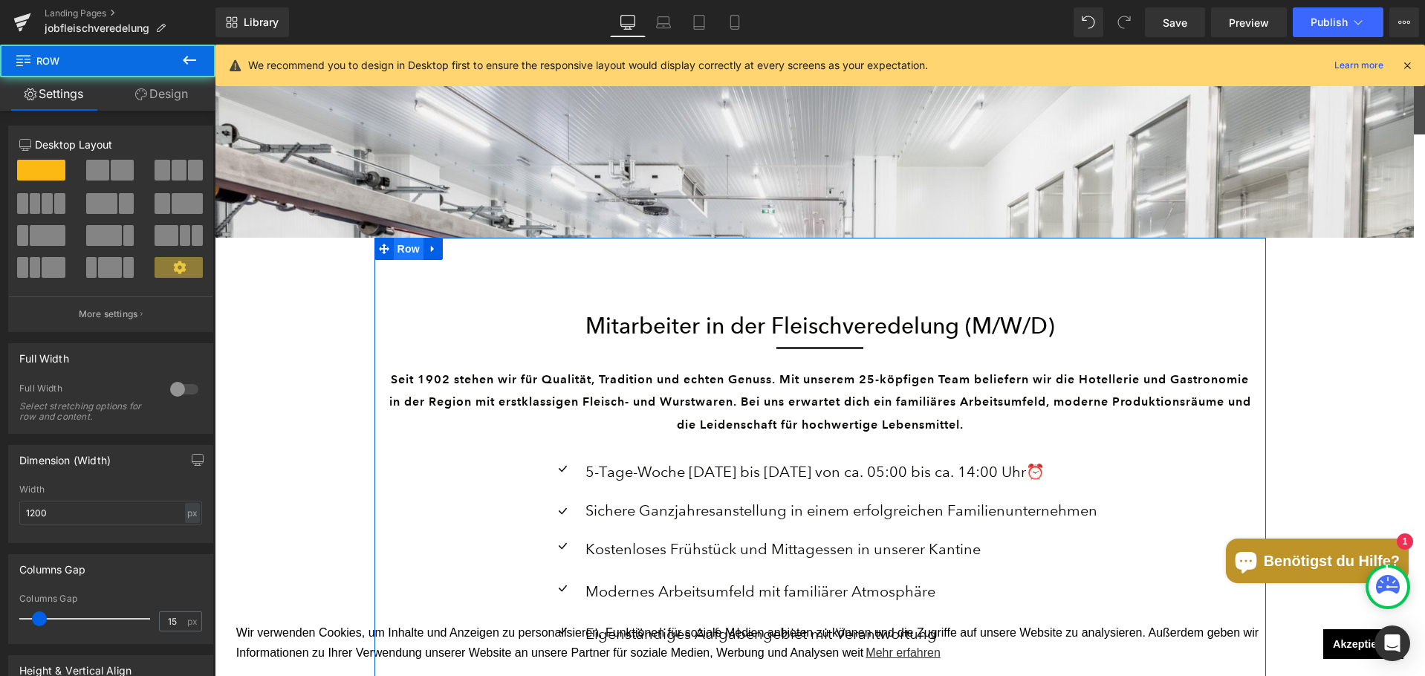
click at [394, 247] on span "Row" at bounding box center [409, 249] width 30 height 22
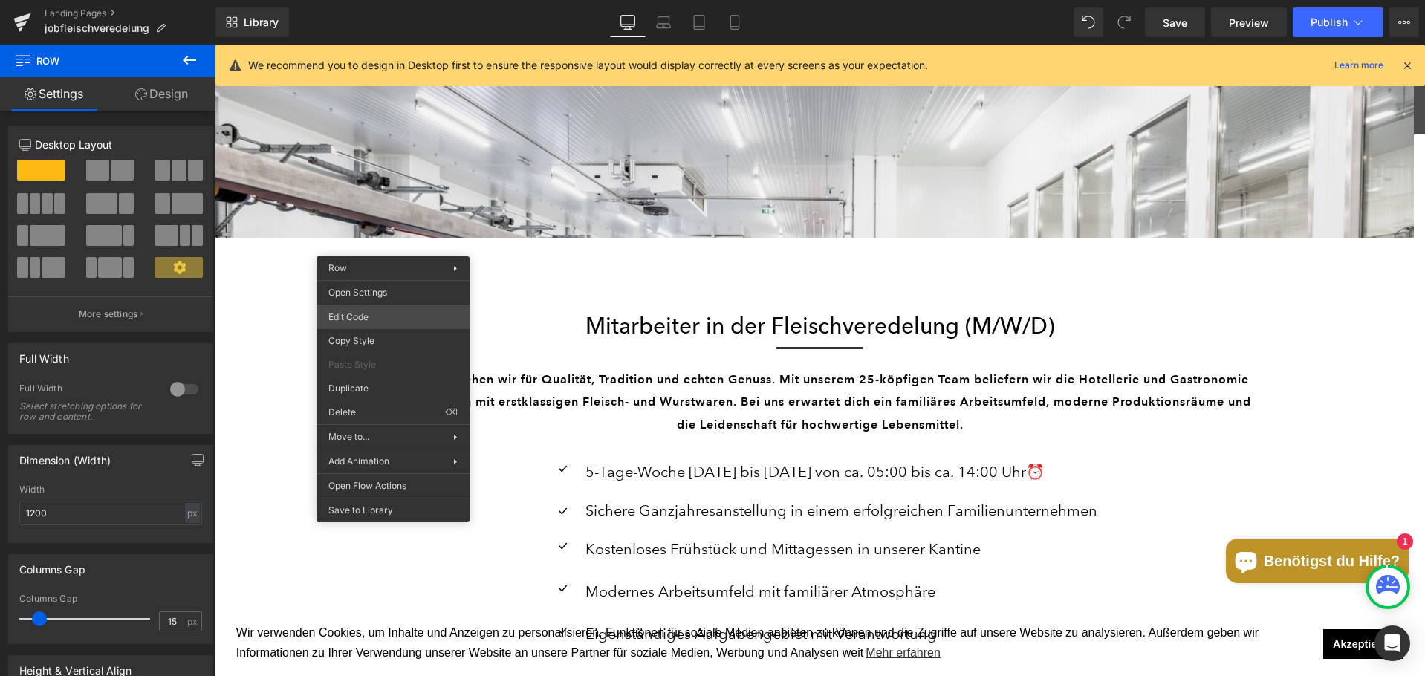
click at [394, 0] on div "Row You are previewing how the will restyle your page. You can not edit Element…" at bounding box center [712, 0] width 1425 height 0
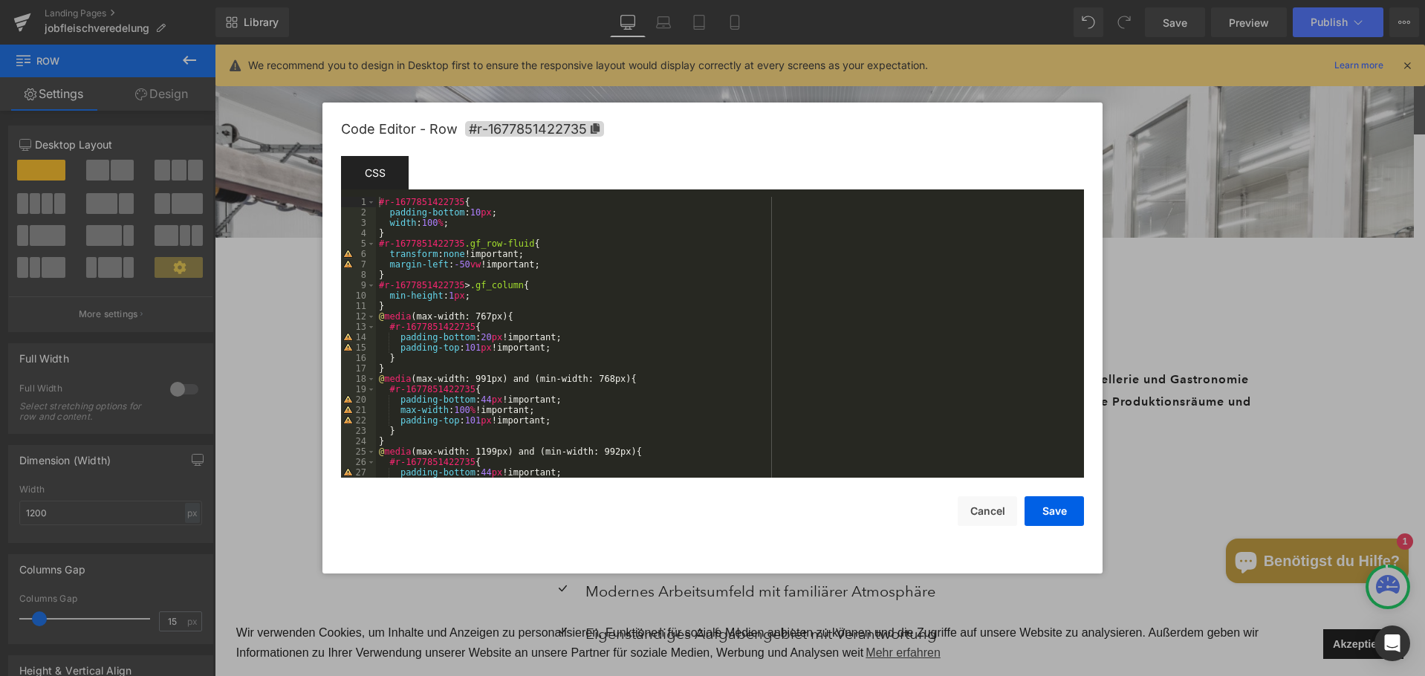
scroll to position [187, 0]
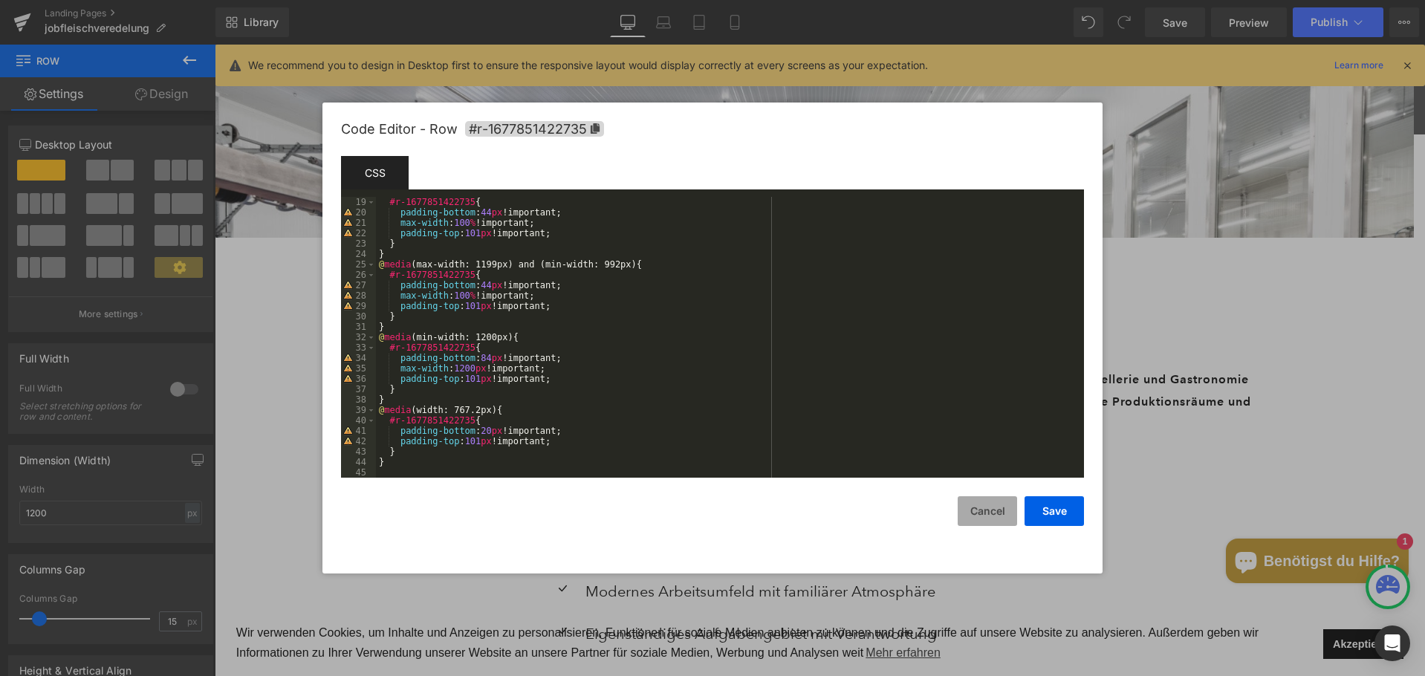
click at [977, 515] on button "Cancel" at bounding box center [986, 511] width 59 height 30
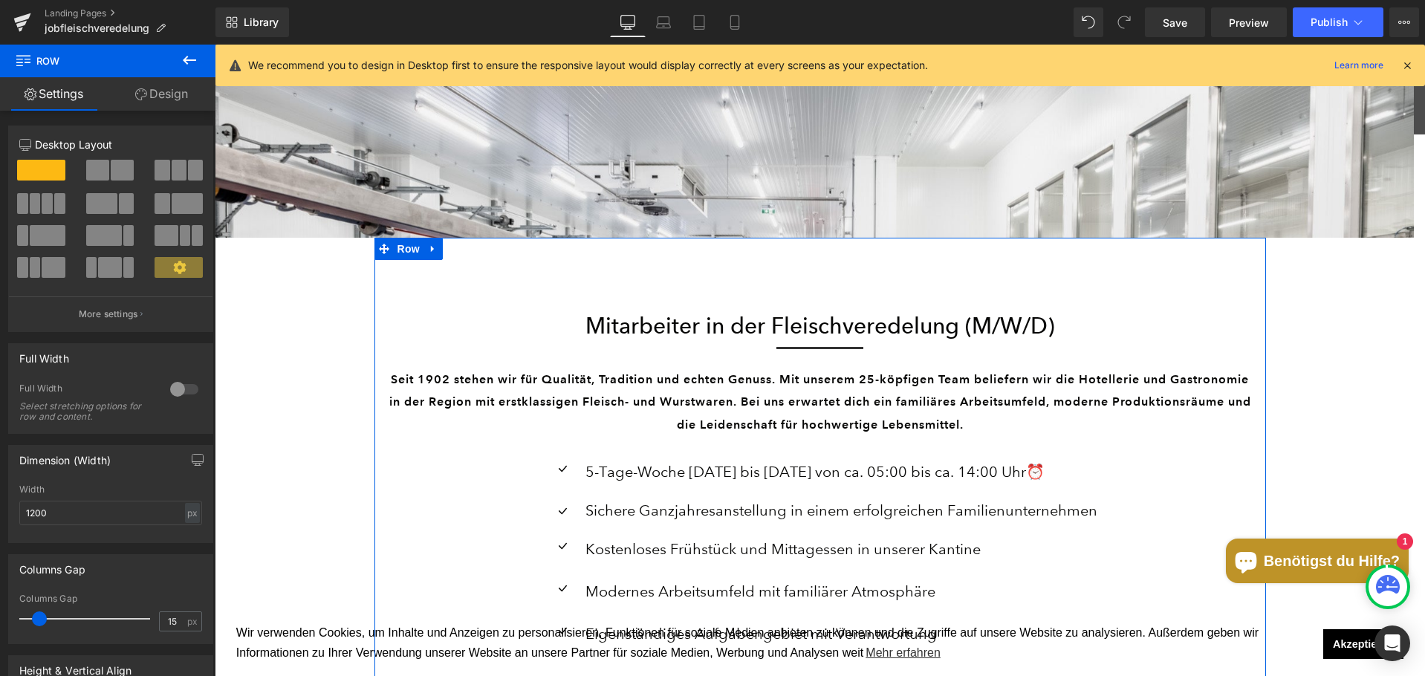
click at [45, 92] on link "Settings" at bounding box center [54, 93] width 108 height 33
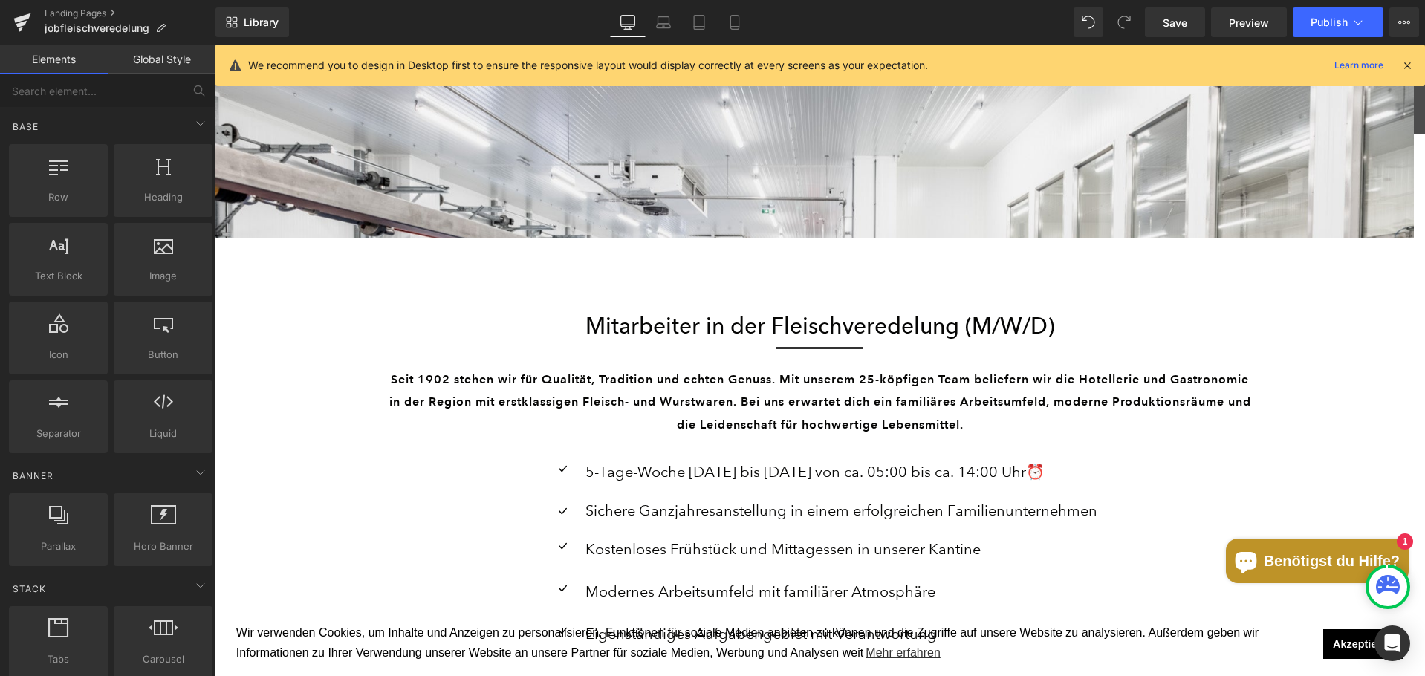
click at [396, 15] on div "Library Desktop Desktop Laptop Tablet Mobile Save Preview Publish Scheduled Vie…" at bounding box center [819, 22] width 1209 height 30
click at [1401, 27] on icon at bounding box center [1404, 22] width 12 height 12
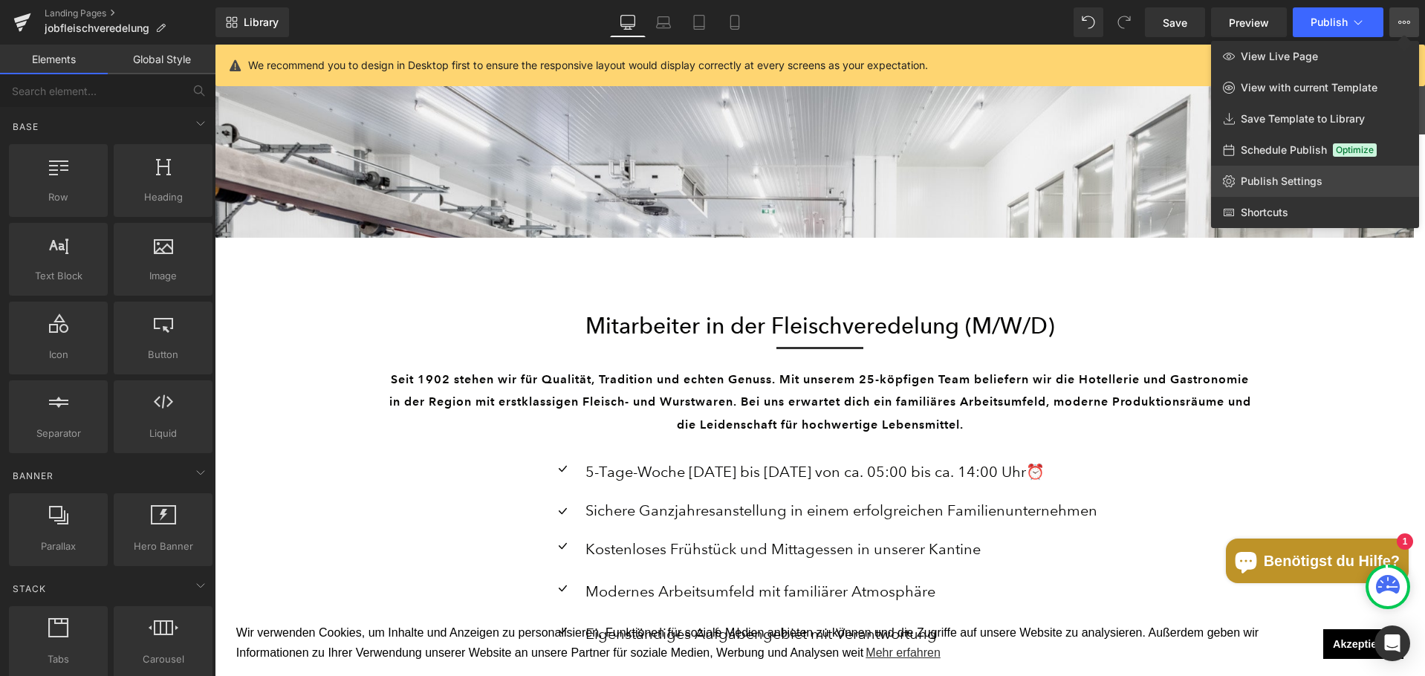
click at [1277, 178] on span "Publish Settings" at bounding box center [1281, 181] width 82 height 13
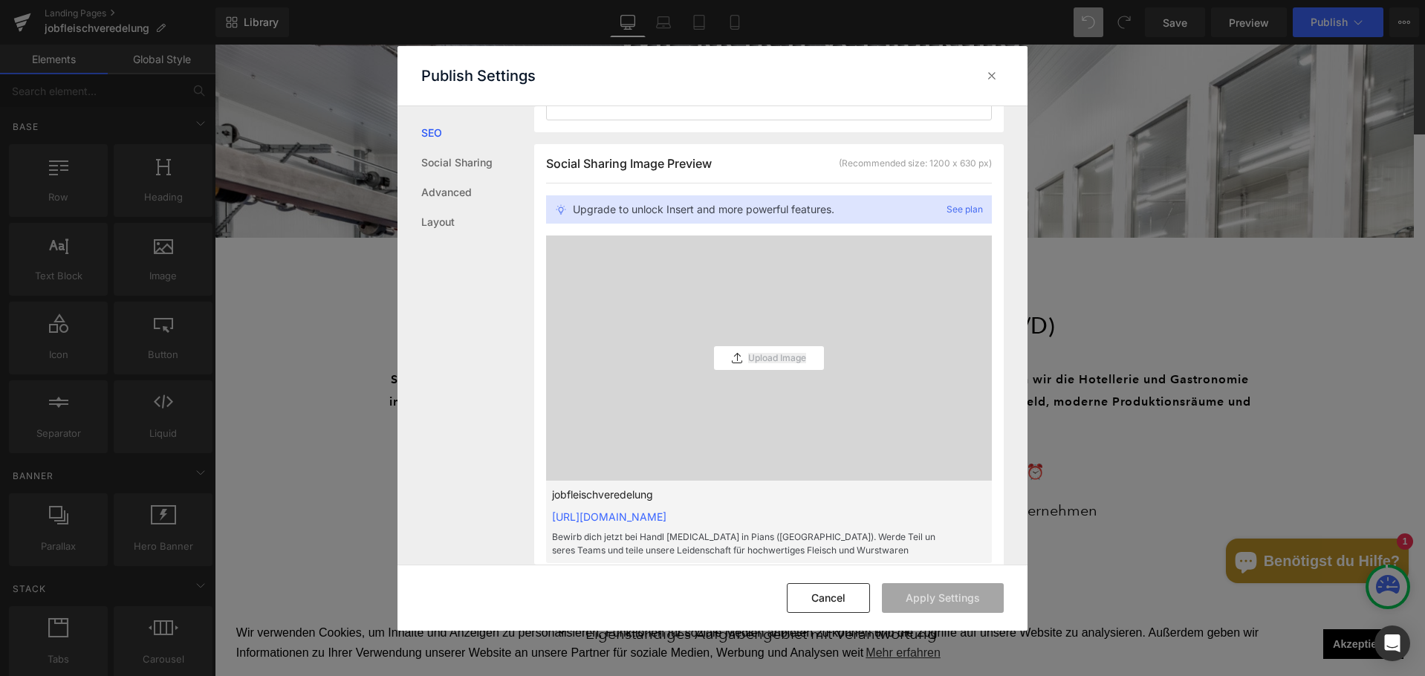
scroll to position [372, 0]
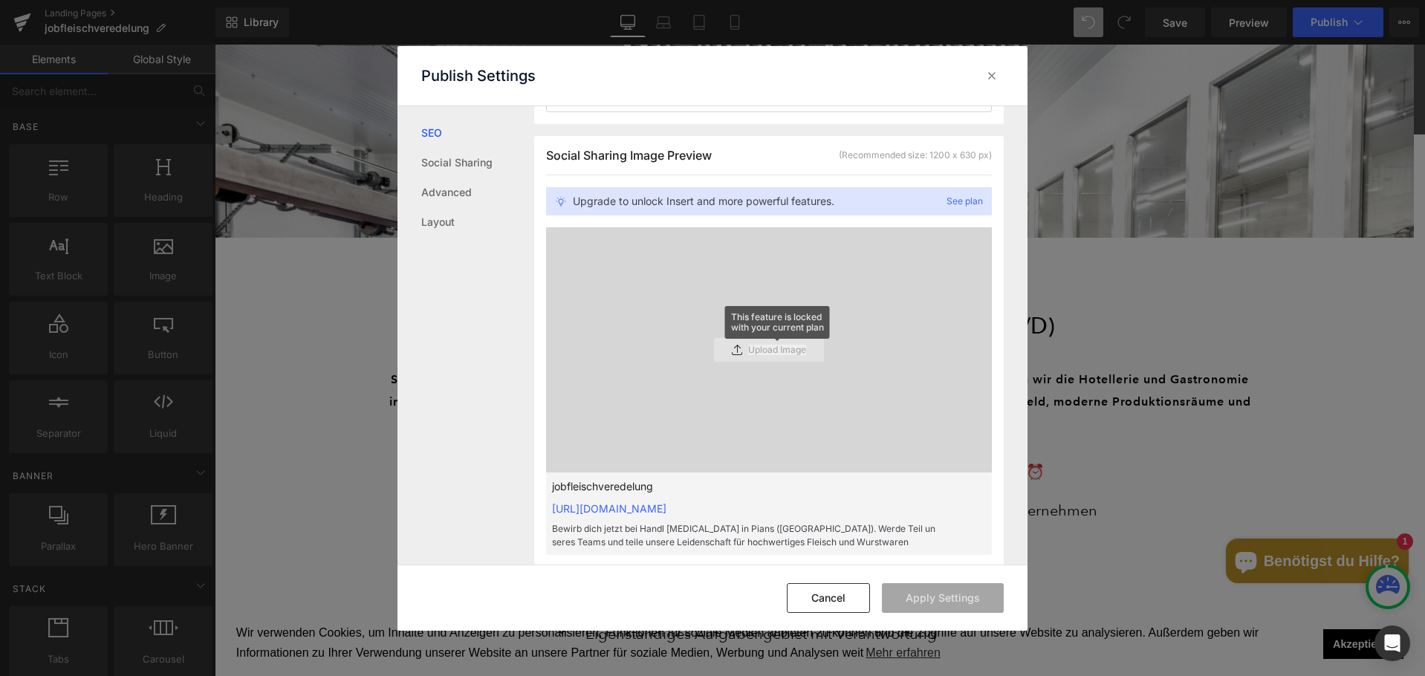
click at [773, 348] on p "Upload Image This feature is locked with your current plan" at bounding box center [777, 350] width 58 height 10
click at [476, 158] on link "Social Sharing" at bounding box center [477, 163] width 113 height 30
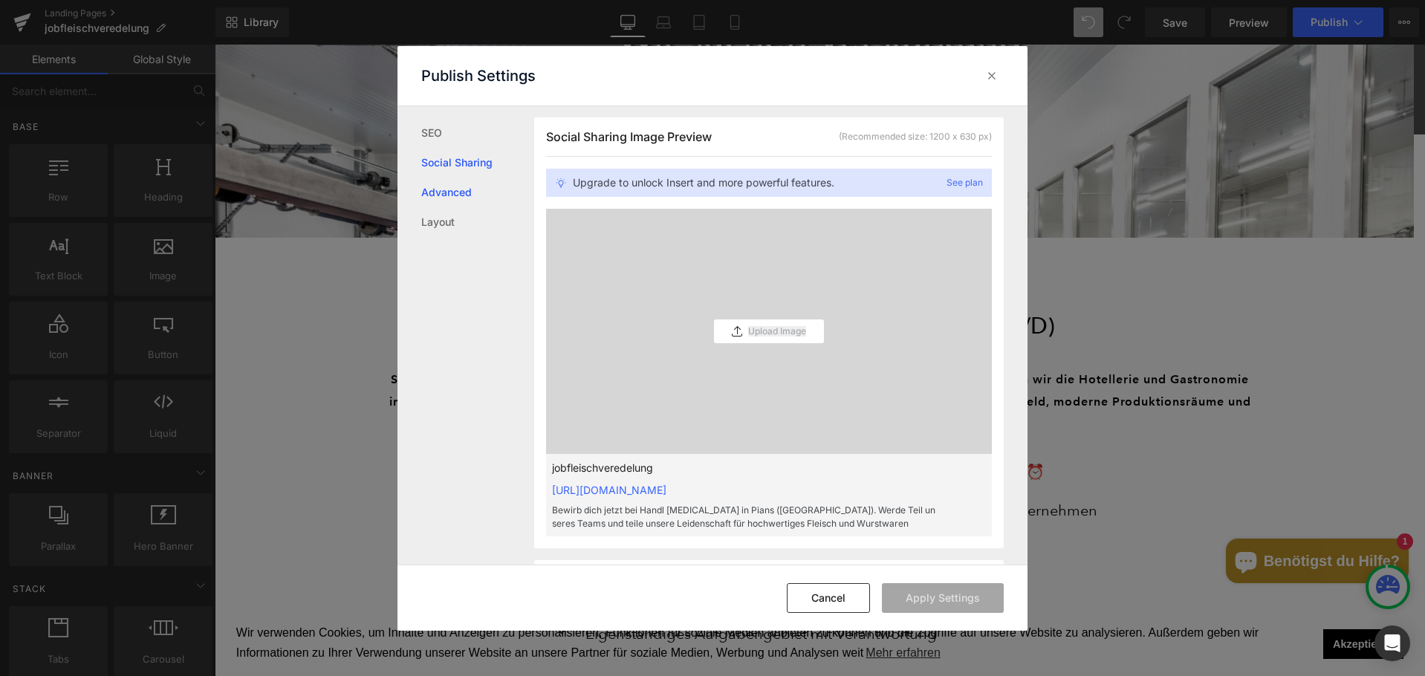
click at [460, 195] on link "Advanced" at bounding box center [477, 193] width 113 height 30
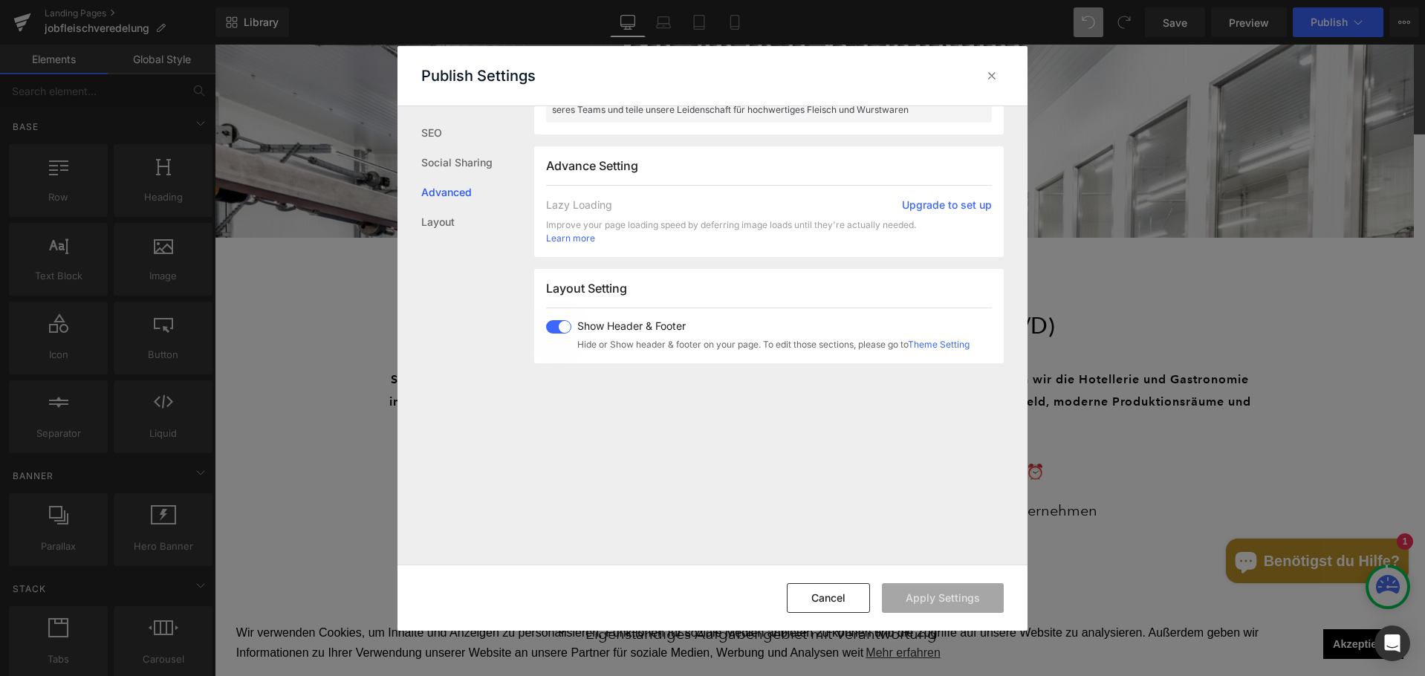
scroll to position [833, 0]
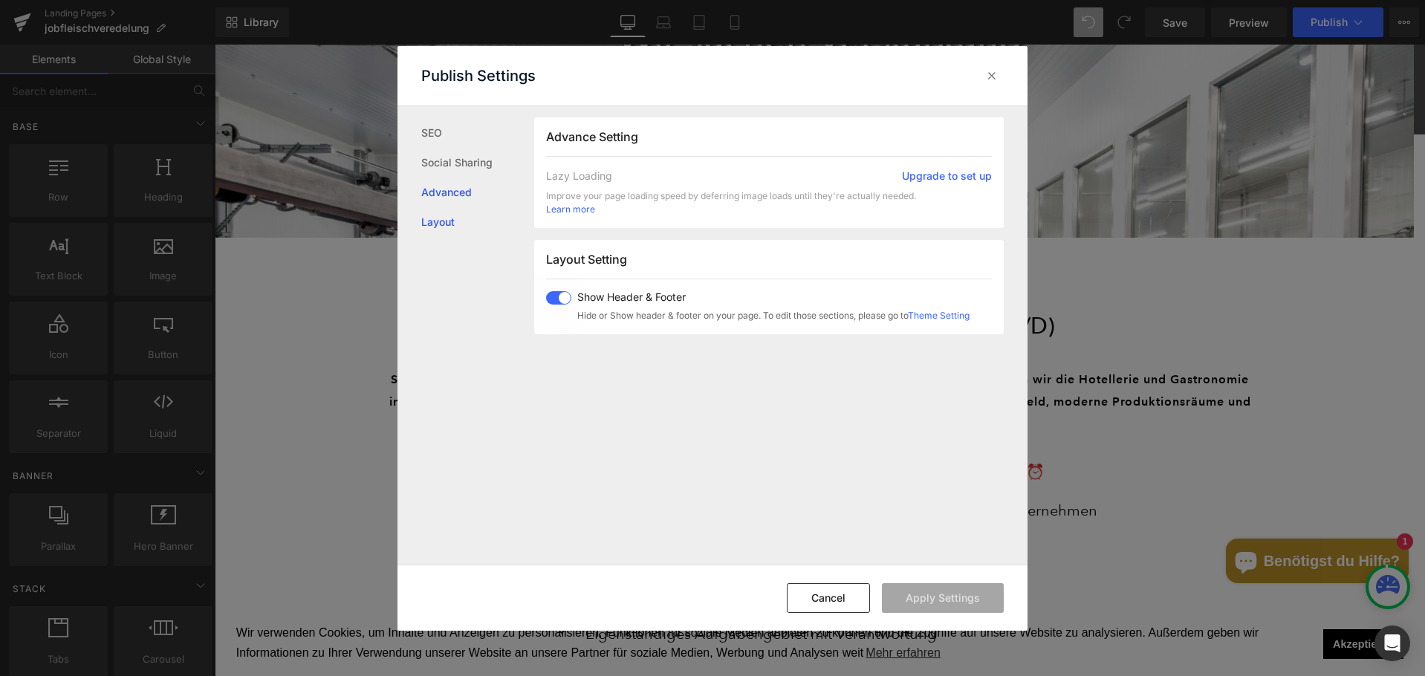
click at [437, 216] on link "Layout" at bounding box center [477, 222] width 113 height 30
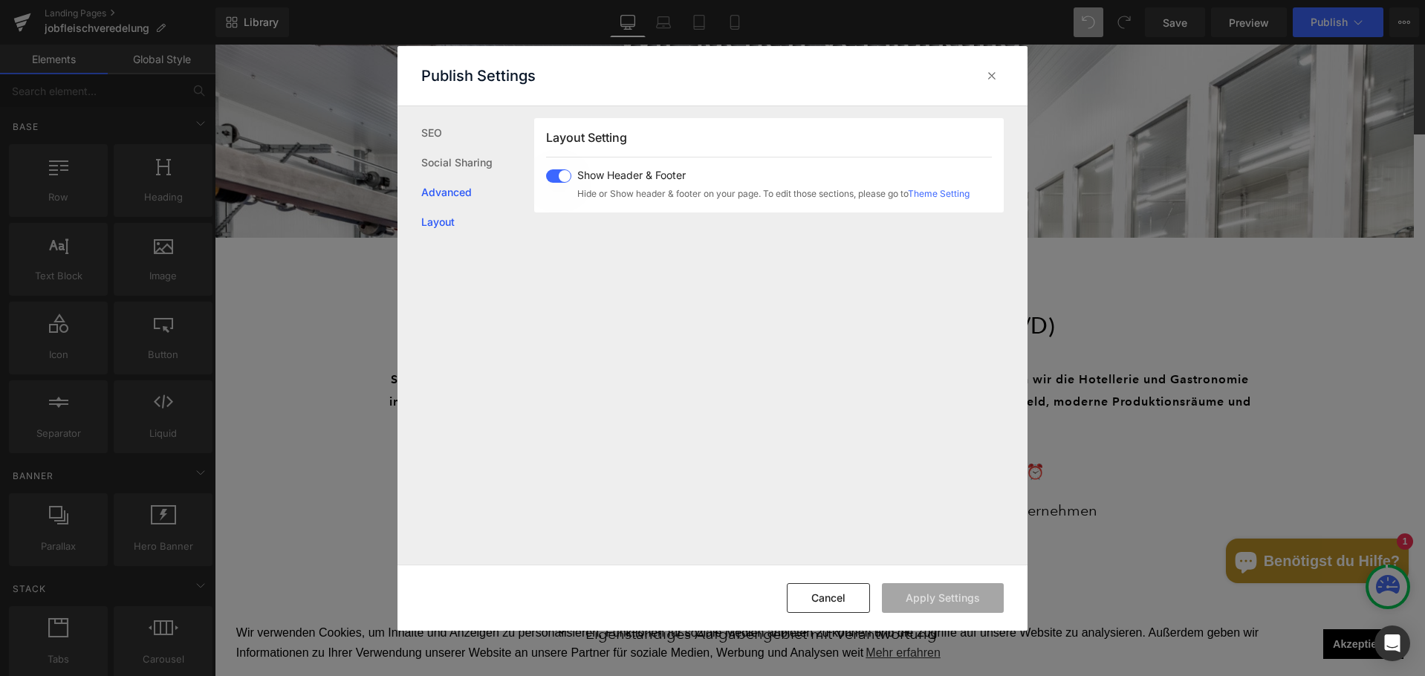
click at [445, 179] on link "Advanced" at bounding box center [477, 193] width 113 height 30
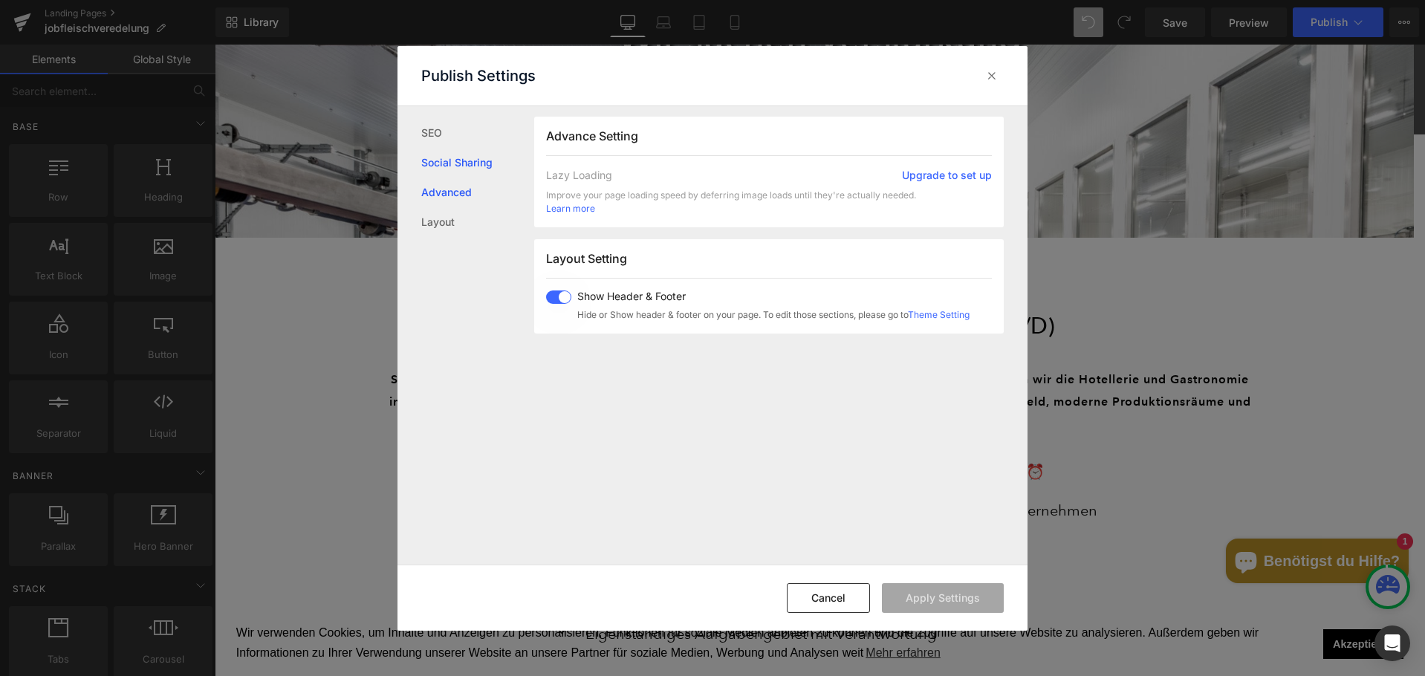
click at [441, 152] on link "Social Sharing" at bounding box center [477, 163] width 113 height 30
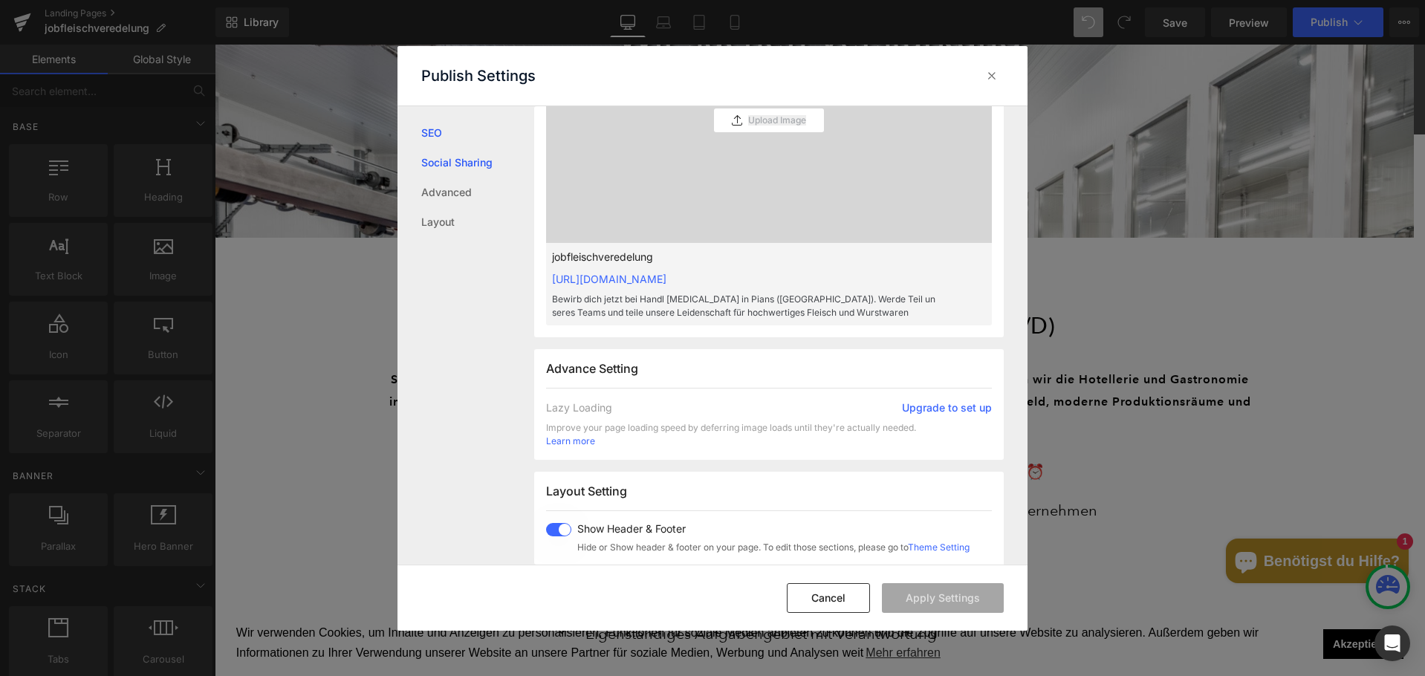
click at [436, 128] on link "SEO" at bounding box center [477, 133] width 113 height 30
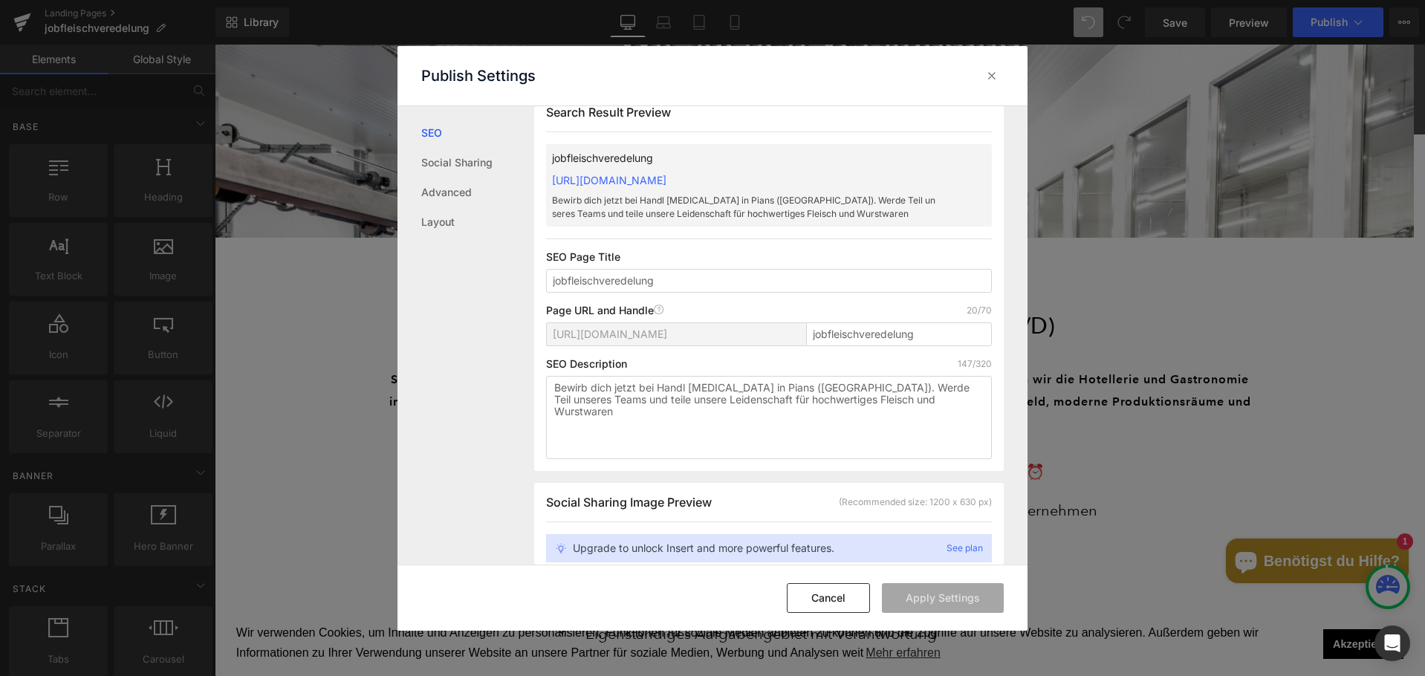
scroll to position [1, 0]
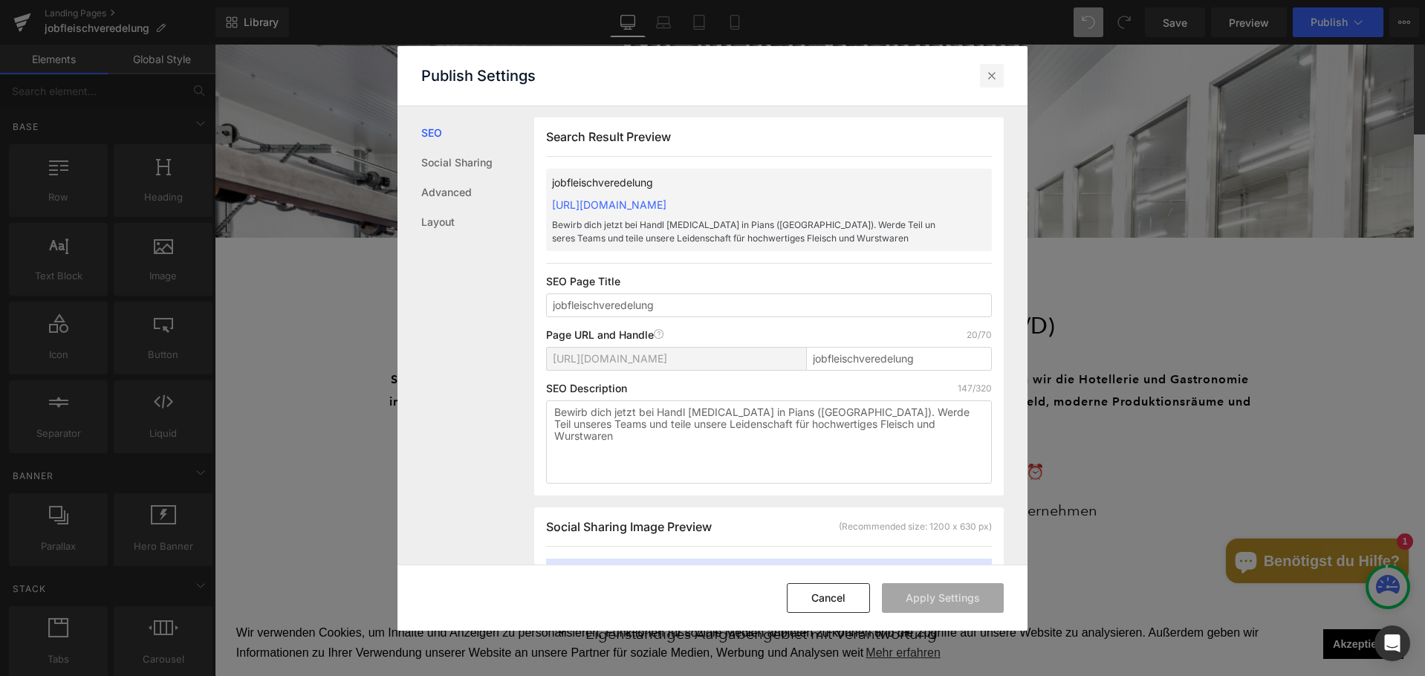
click at [997, 71] on icon at bounding box center [991, 75] width 15 height 15
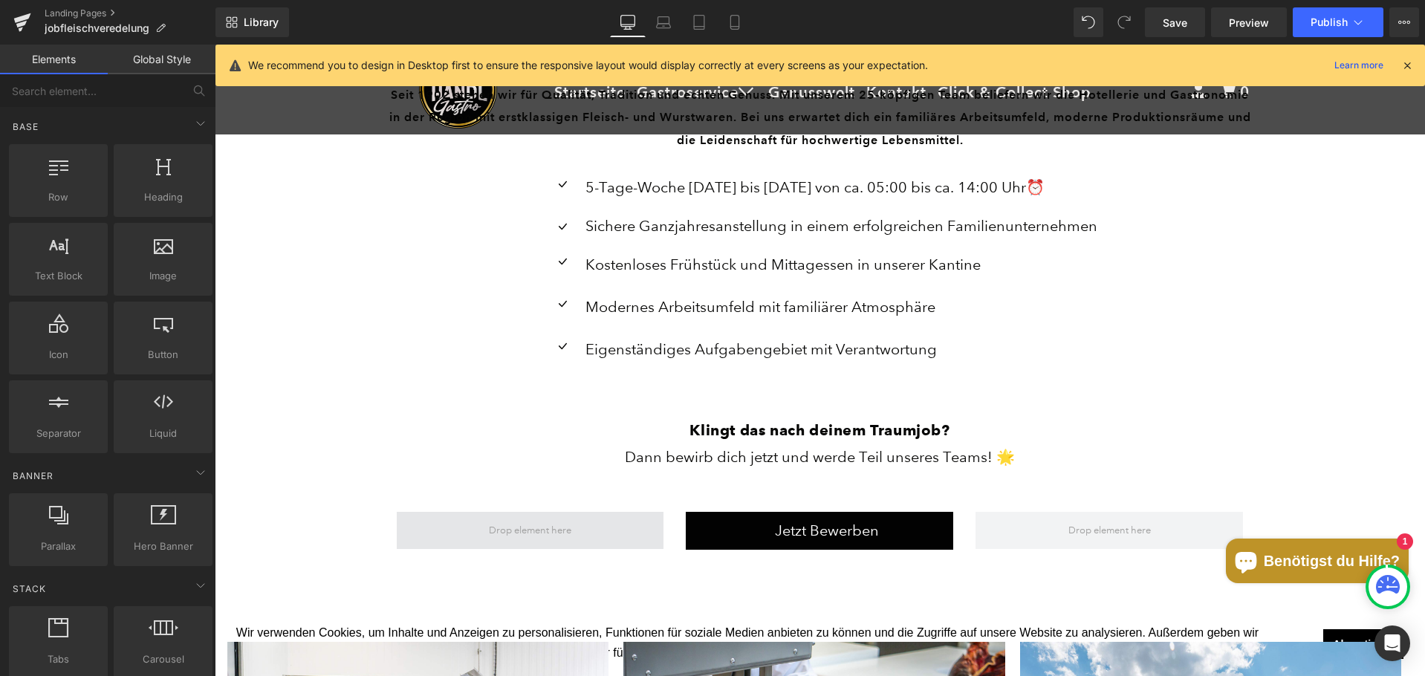
scroll to position [149, 0]
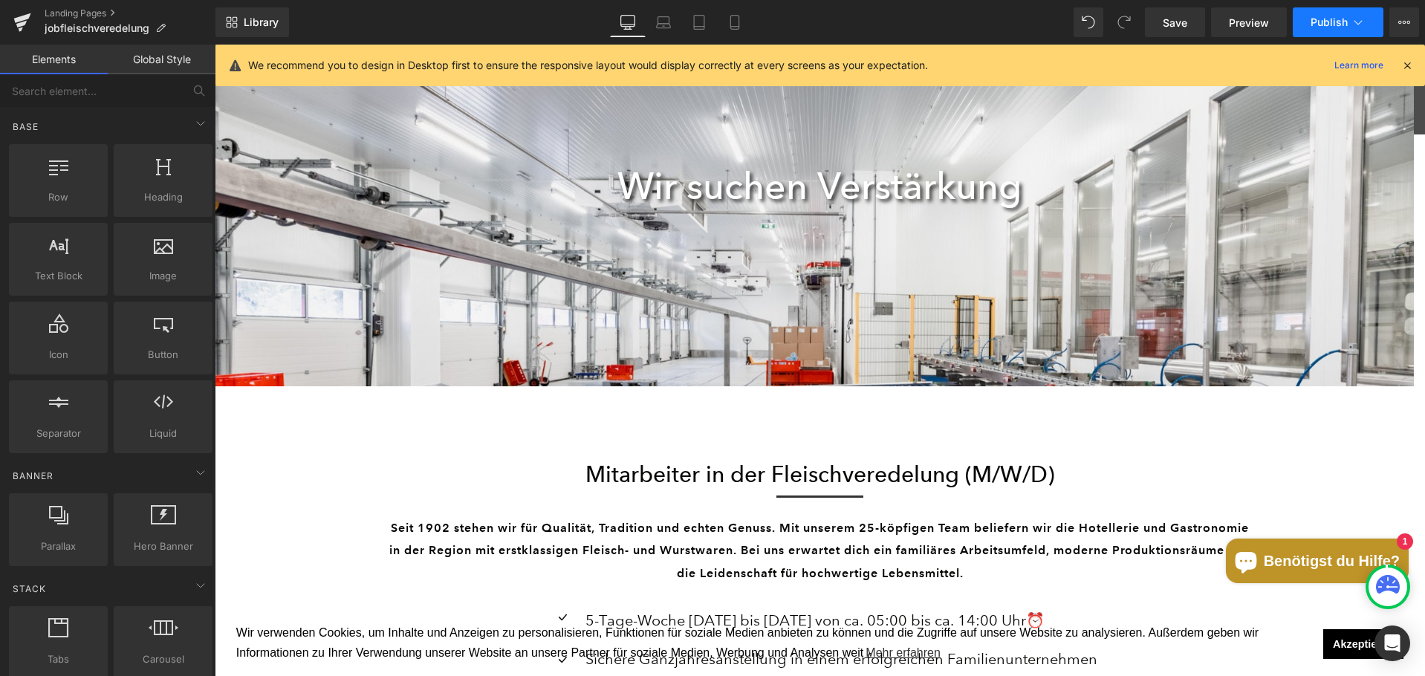
click at [1338, 20] on span "Publish" at bounding box center [1328, 22] width 37 height 12
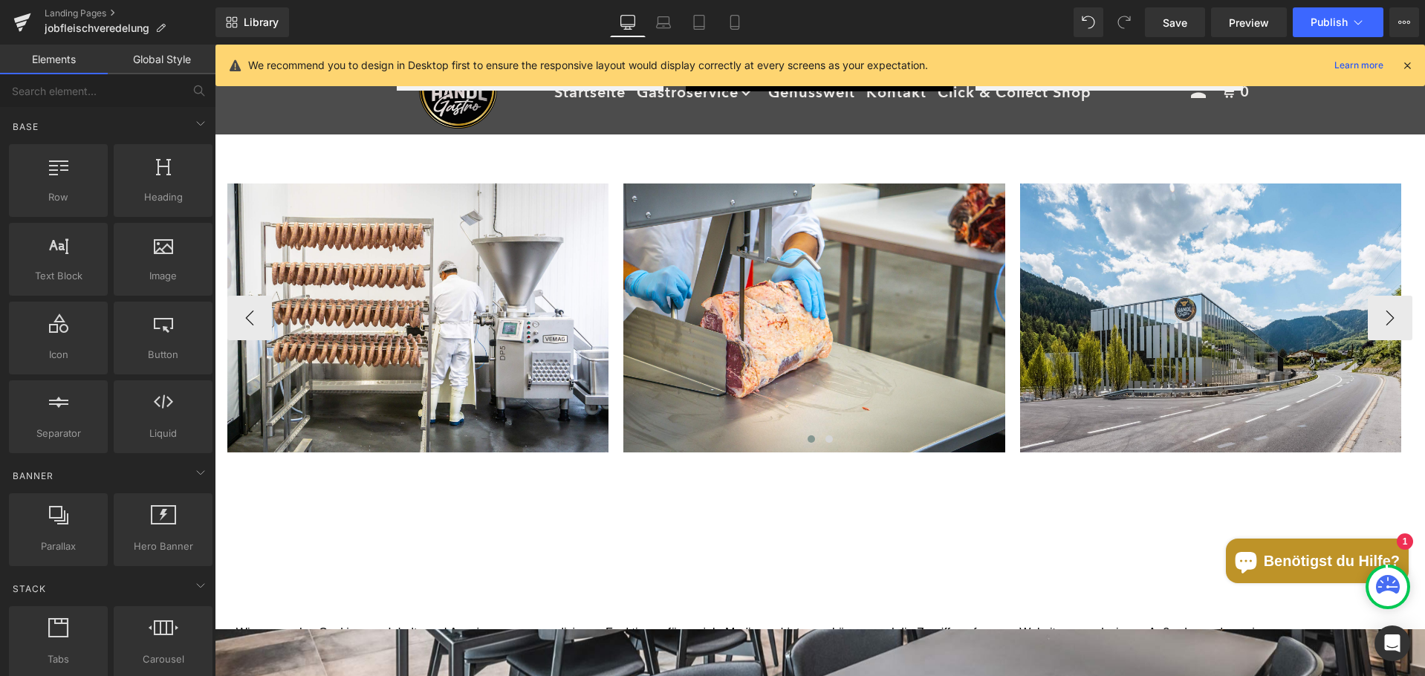
scroll to position [0, 0]
